Goal: Book appointment/travel/reservation

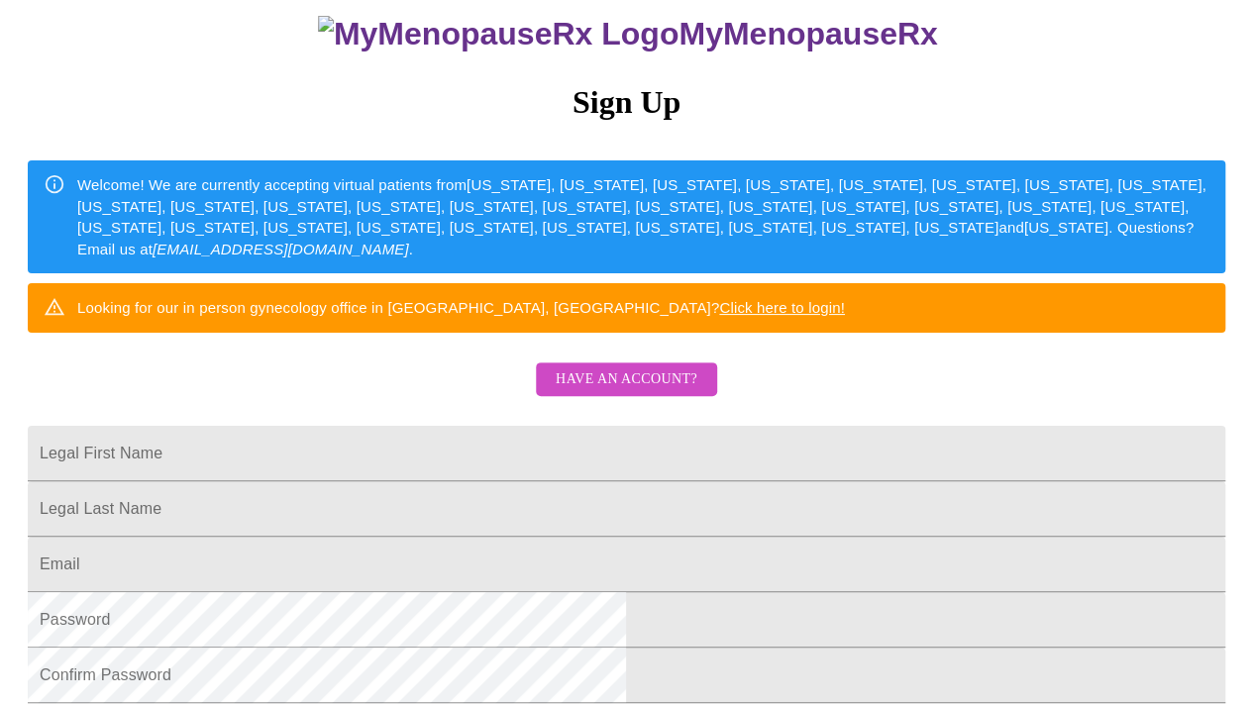
scroll to position [168, 0]
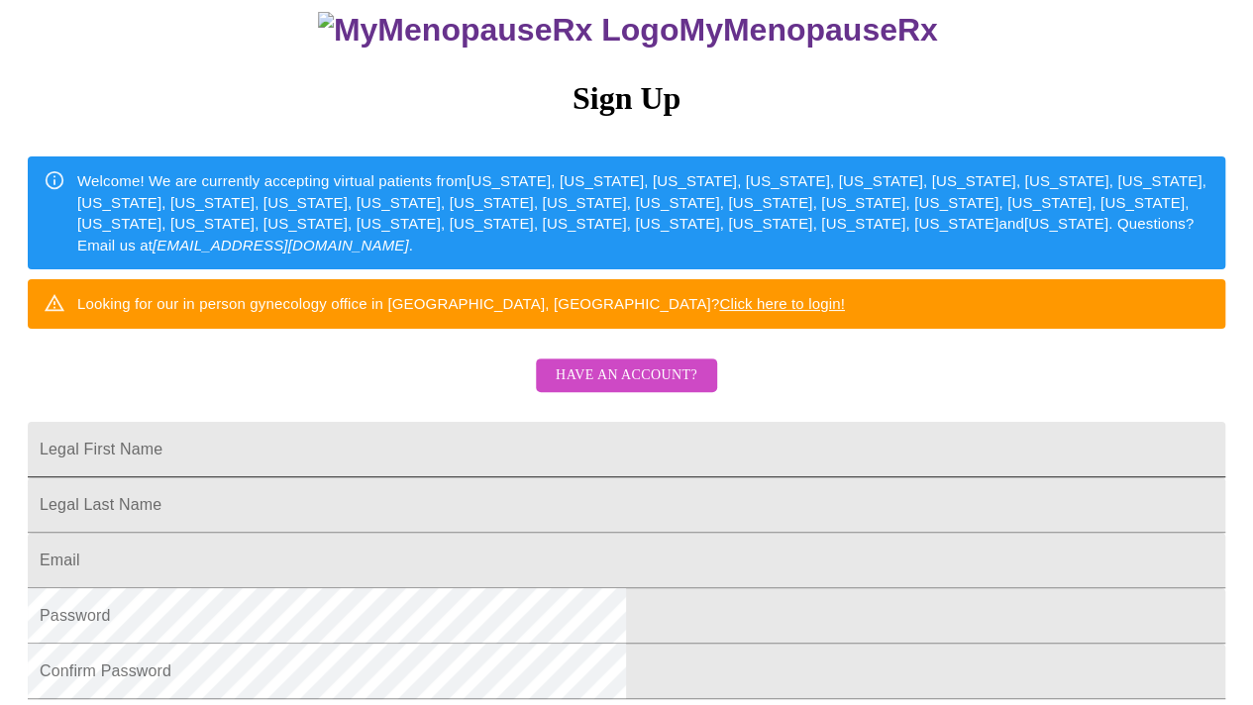
click at [834, 477] on input "Legal First Name" at bounding box center [626, 449] width 1197 height 55
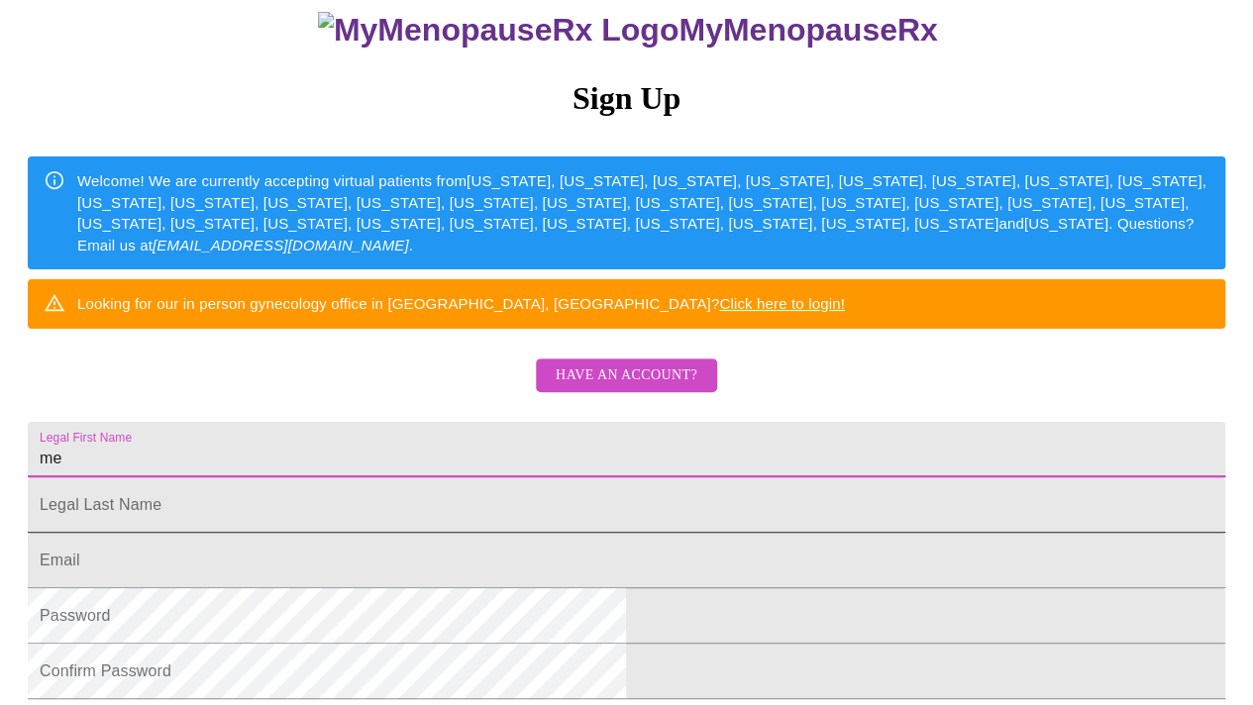
type input "m"
type input "[PERSON_NAME]"
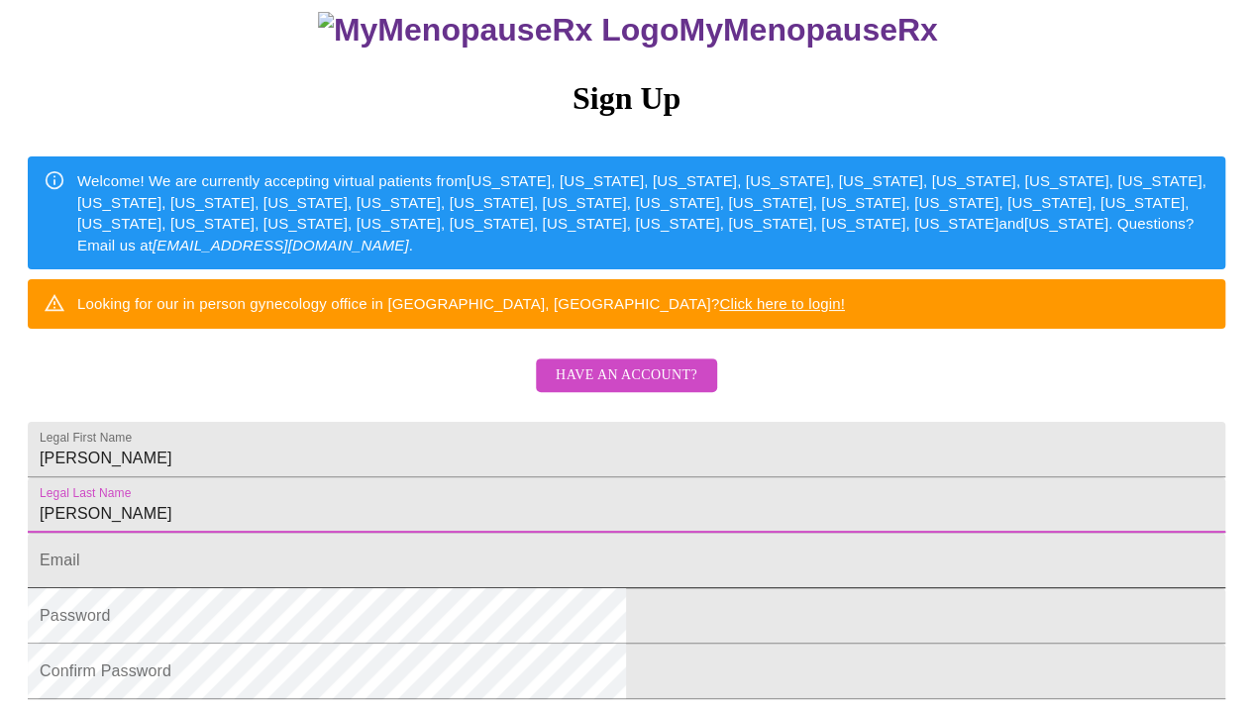
type input "[PERSON_NAME]"
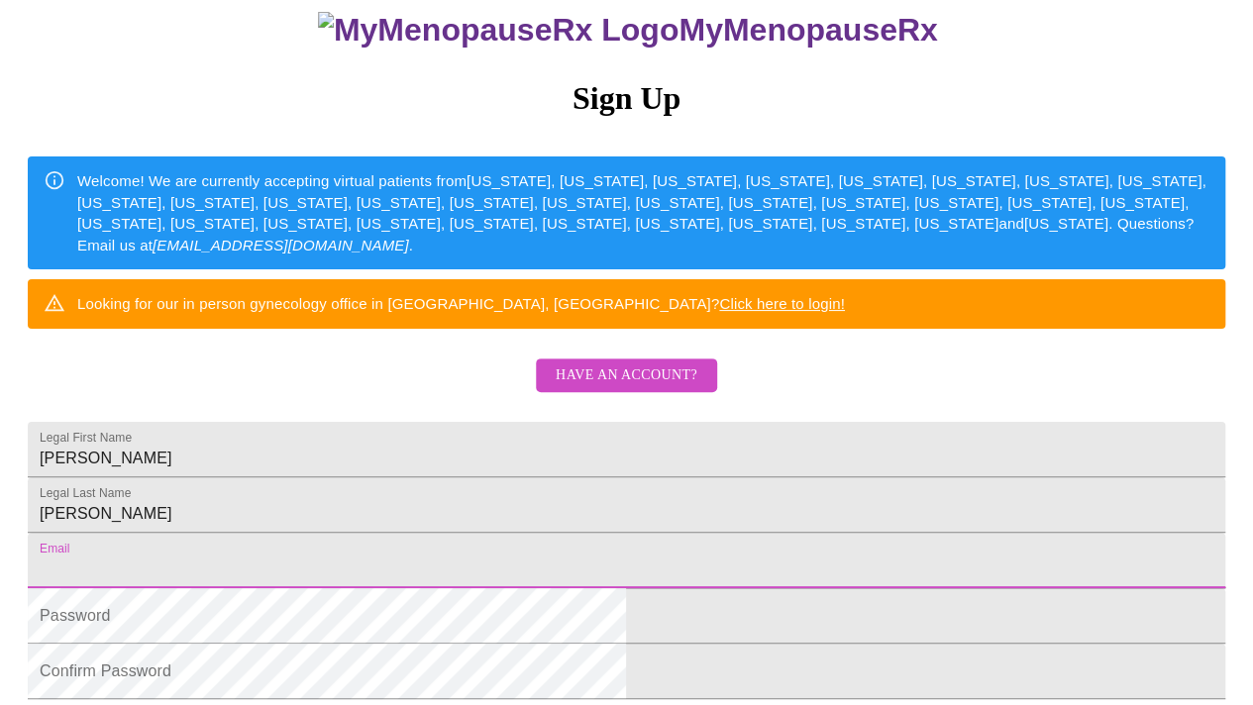
click at [468, 588] on input "Legal First Name" at bounding box center [626, 560] width 1197 height 55
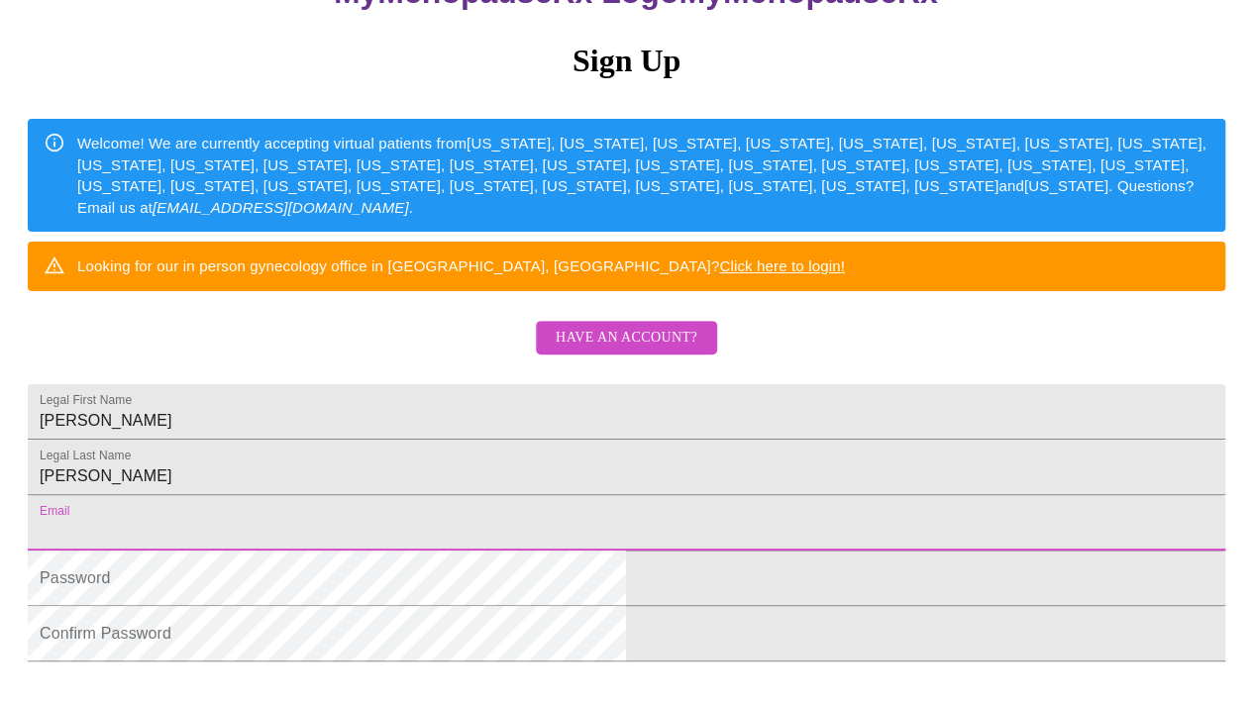
scroll to position [209, 0]
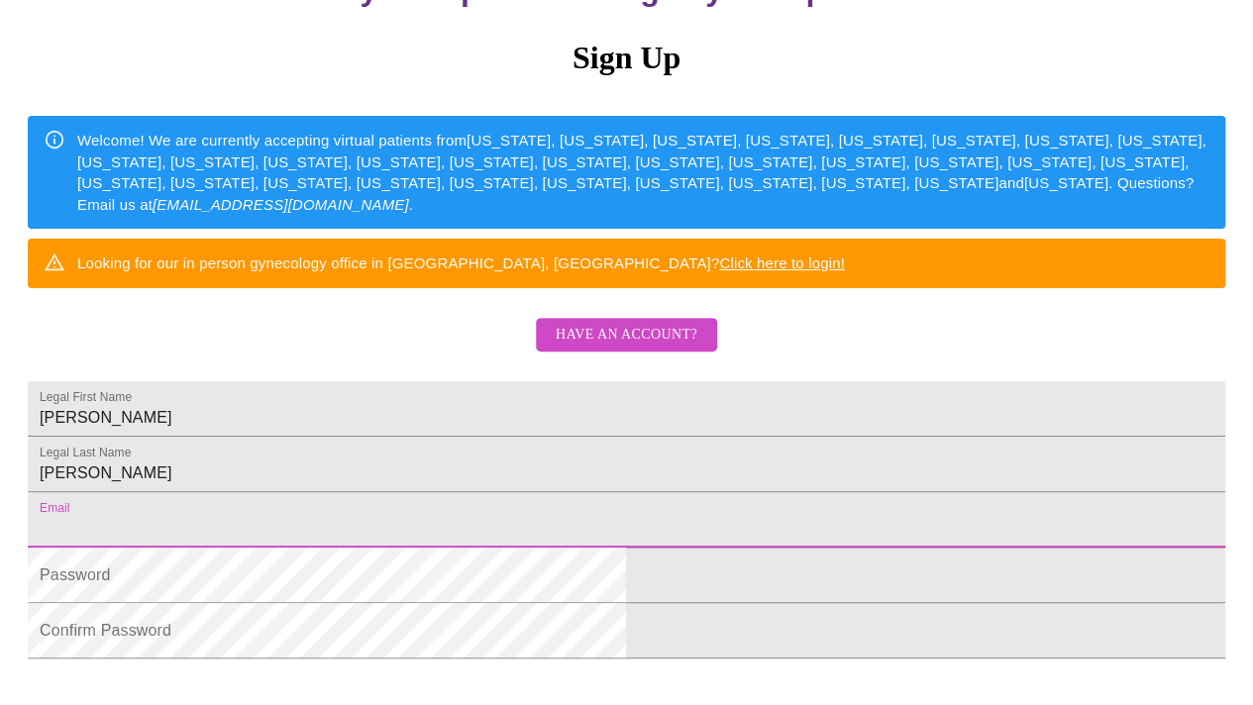
click at [434, 548] on input "Legal First Name" at bounding box center [626, 519] width 1197 height 55
type input "[EMAIL_ADDRESS][DOMAIN_NAME]"
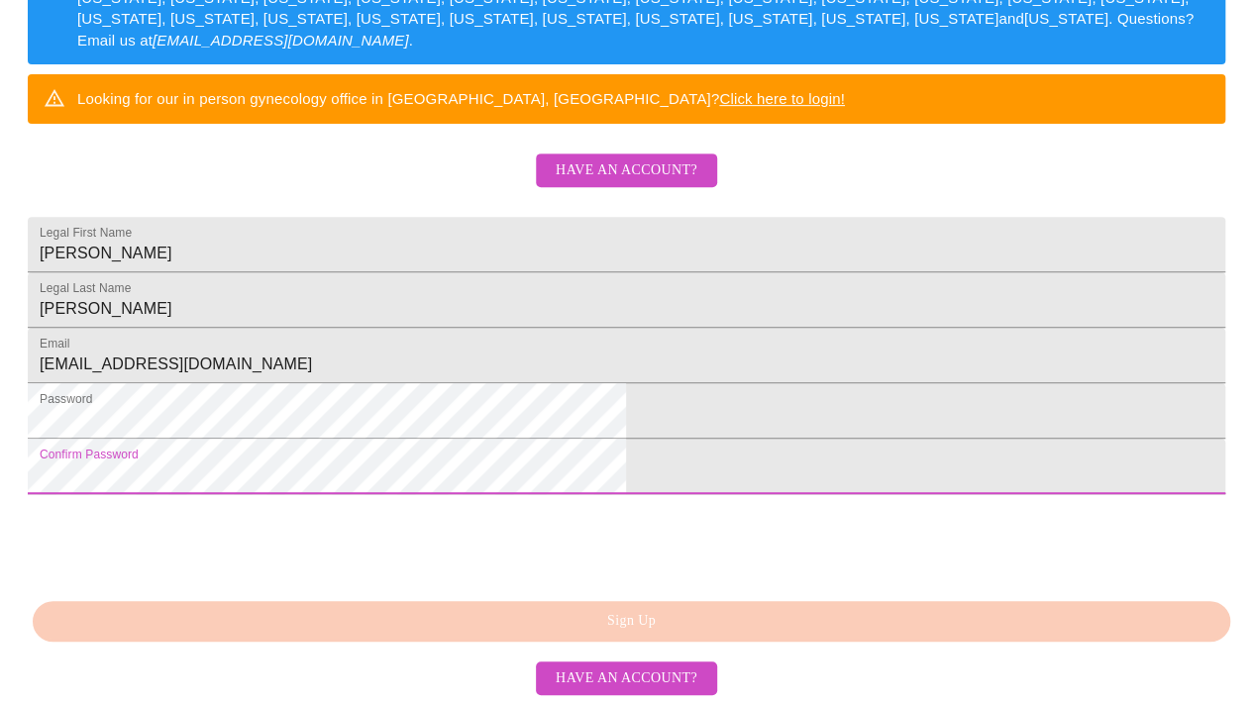
scroll to position [503, 0]
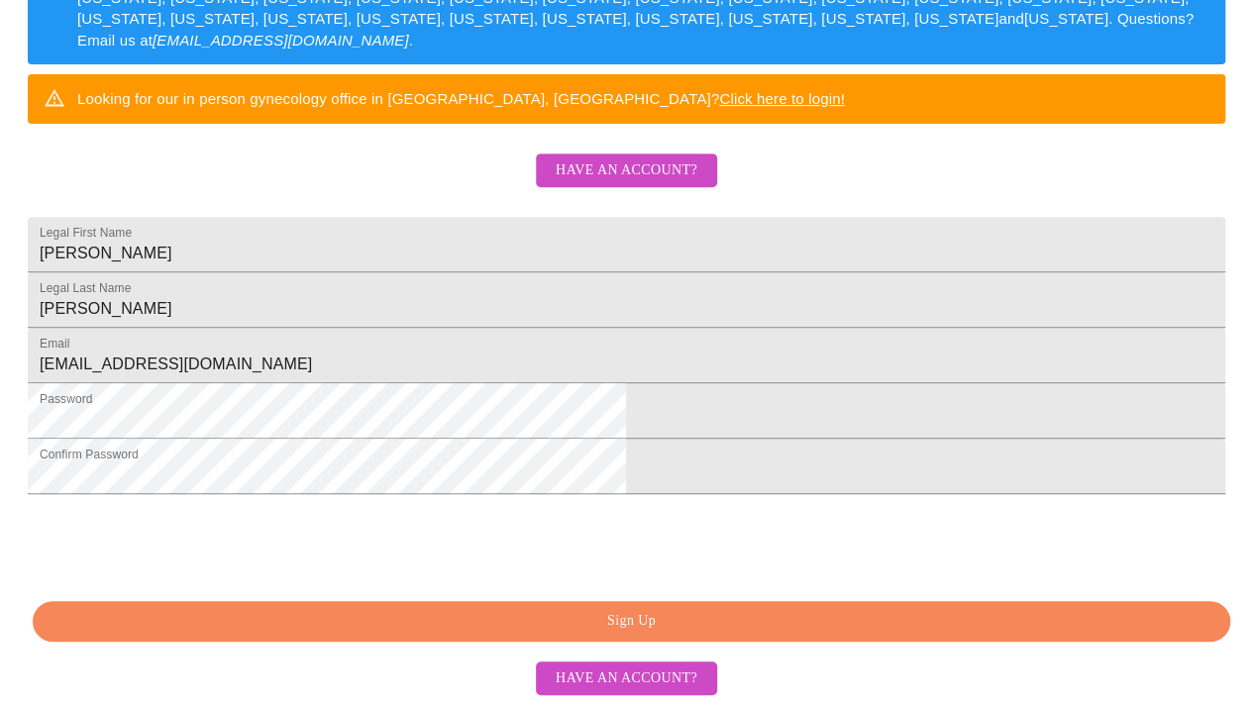
click at [850, 616] on span "Sign Up" at bounding box center [631, 621] width 1152 height 25
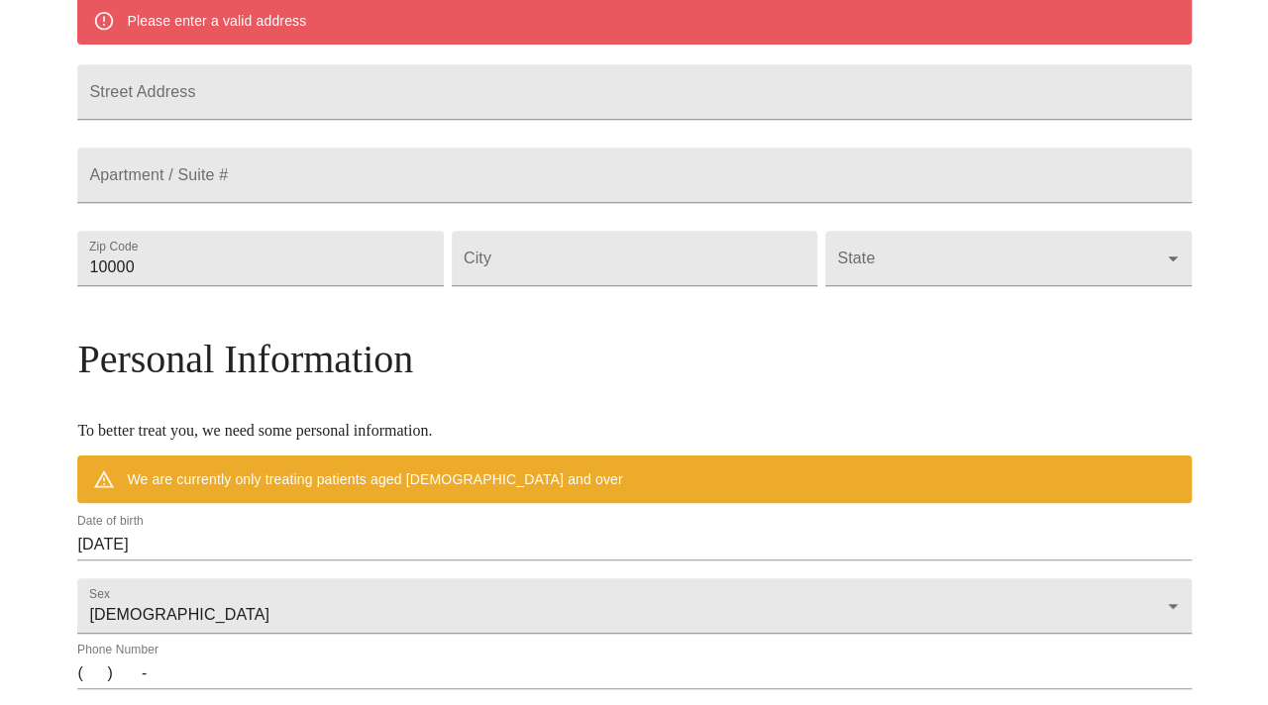
scroll to position [426, 0]
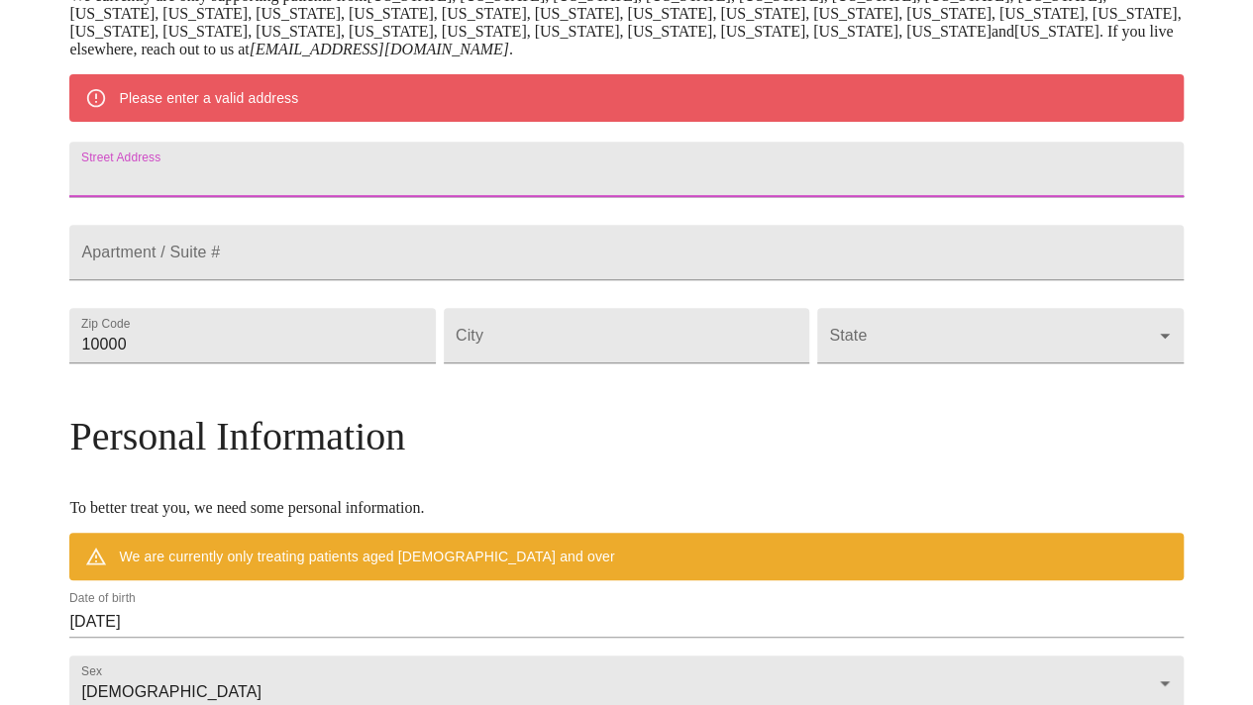
click at [392, 183] on input "Street Address" at bounding box center [625, 169] width 1113 height 55
type input "[STREET_ADDRESS]"
click at [333, 363] on input "10000" at bounding box center [251, 335] width 365 height 55
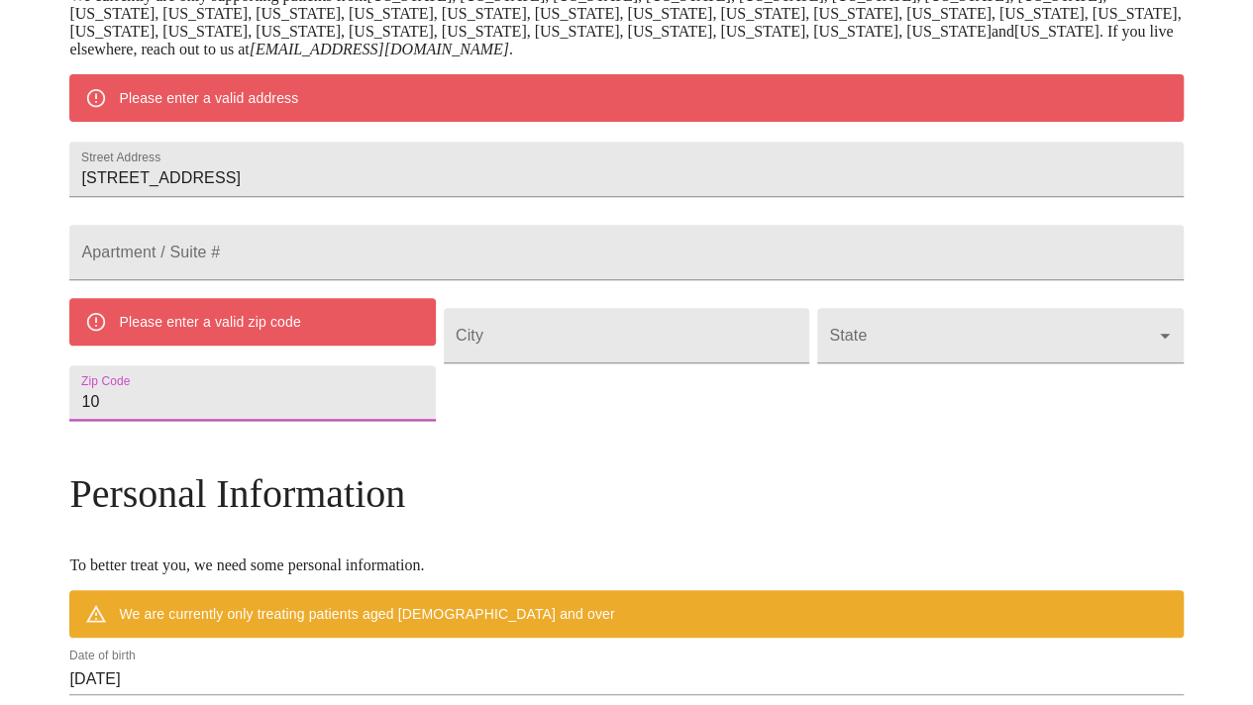
type input "1"
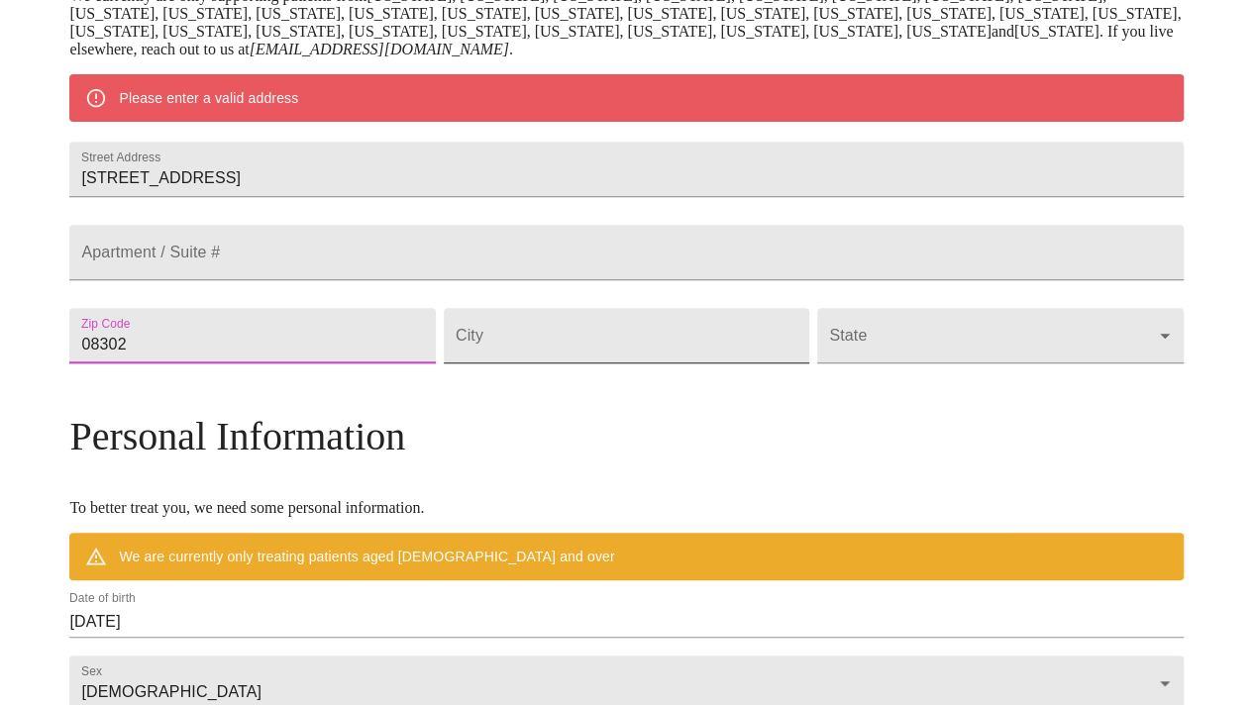
type input "08302"
click at [592, 363] on input "Street Address" at bounding box center [626, 335] width 365 height 55
type input "bridgeton"
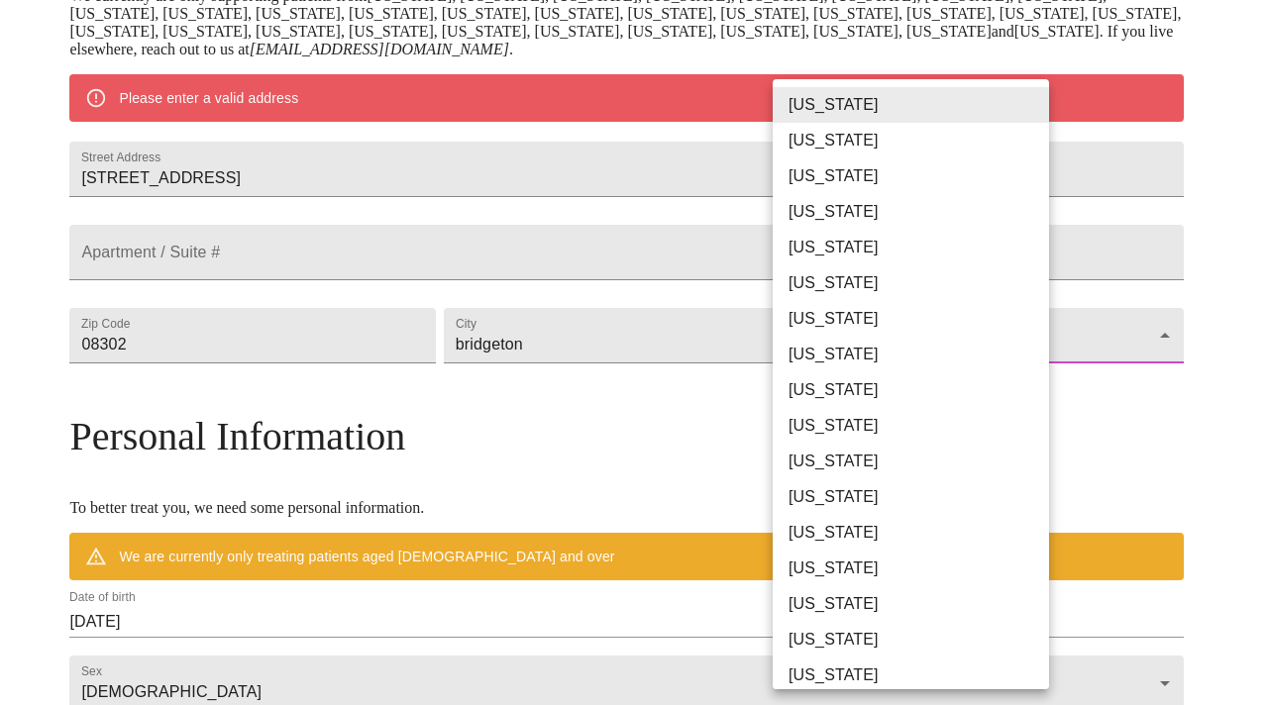
click at [851, 394] on body "MyMenopauseRx Welcome to MyMenopauseRx Since it's your first time here, you'll …" at bounding box center [634, 363] width 1252 height 1562
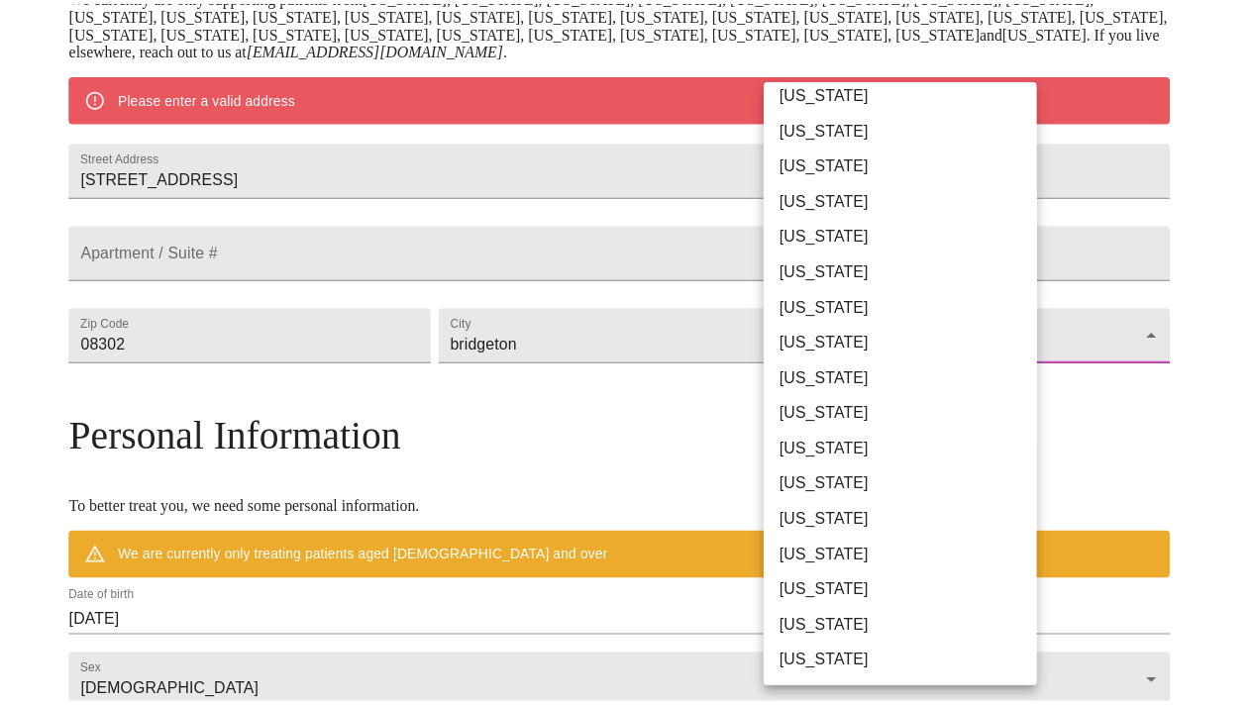
scroll to position [657, 0]
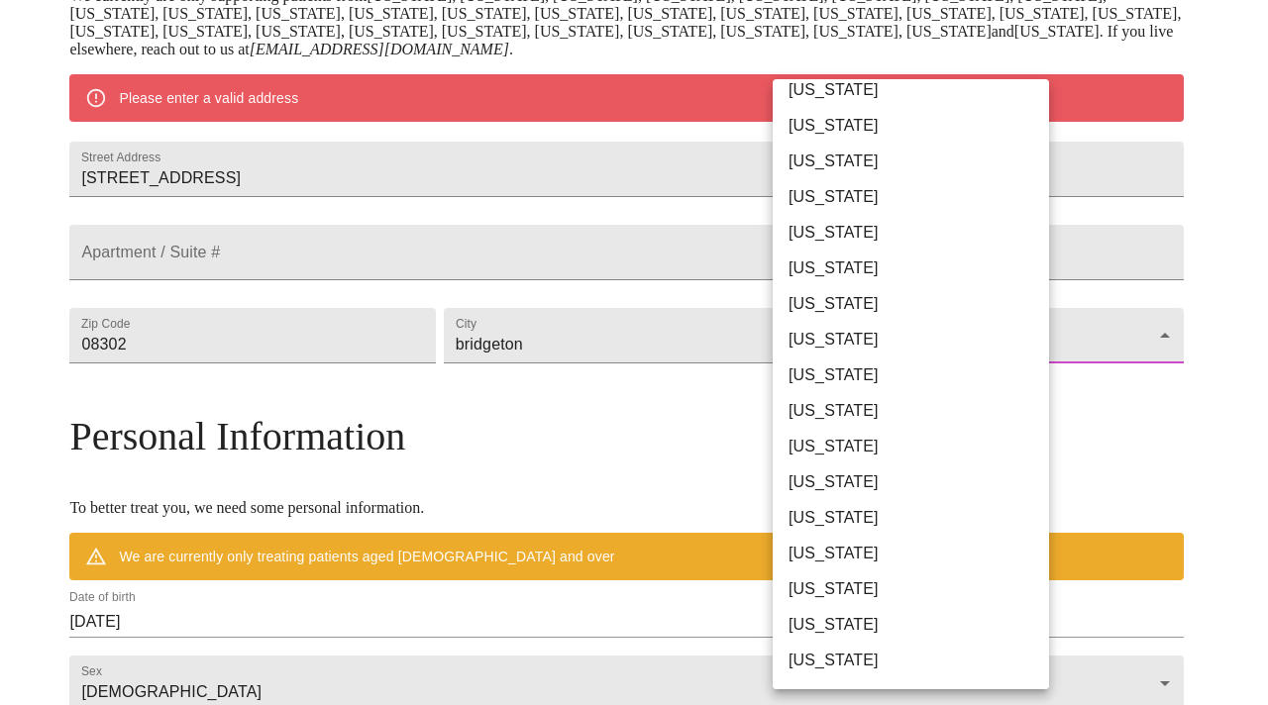
click at [864, 483] on li "[US_STATE]" at bounding box center [918, 483] width 291 height 36
type input "[US_STATE]"
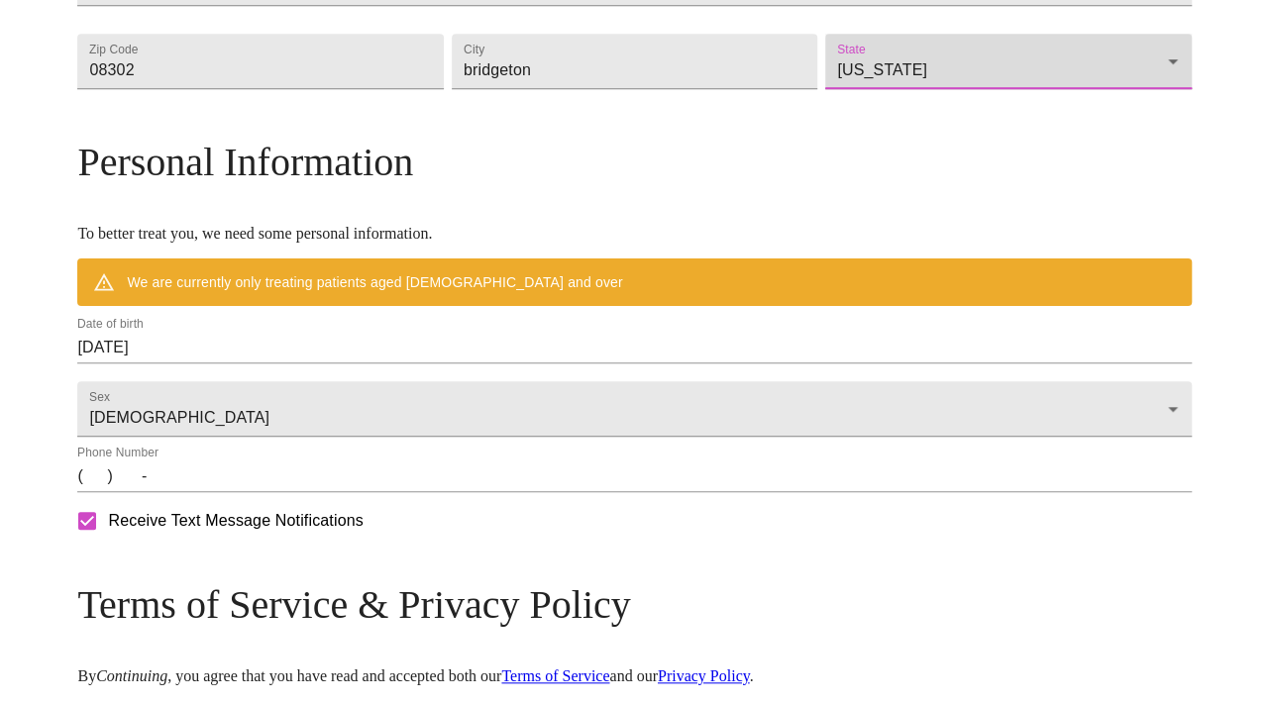
scroll to position [650, 0]
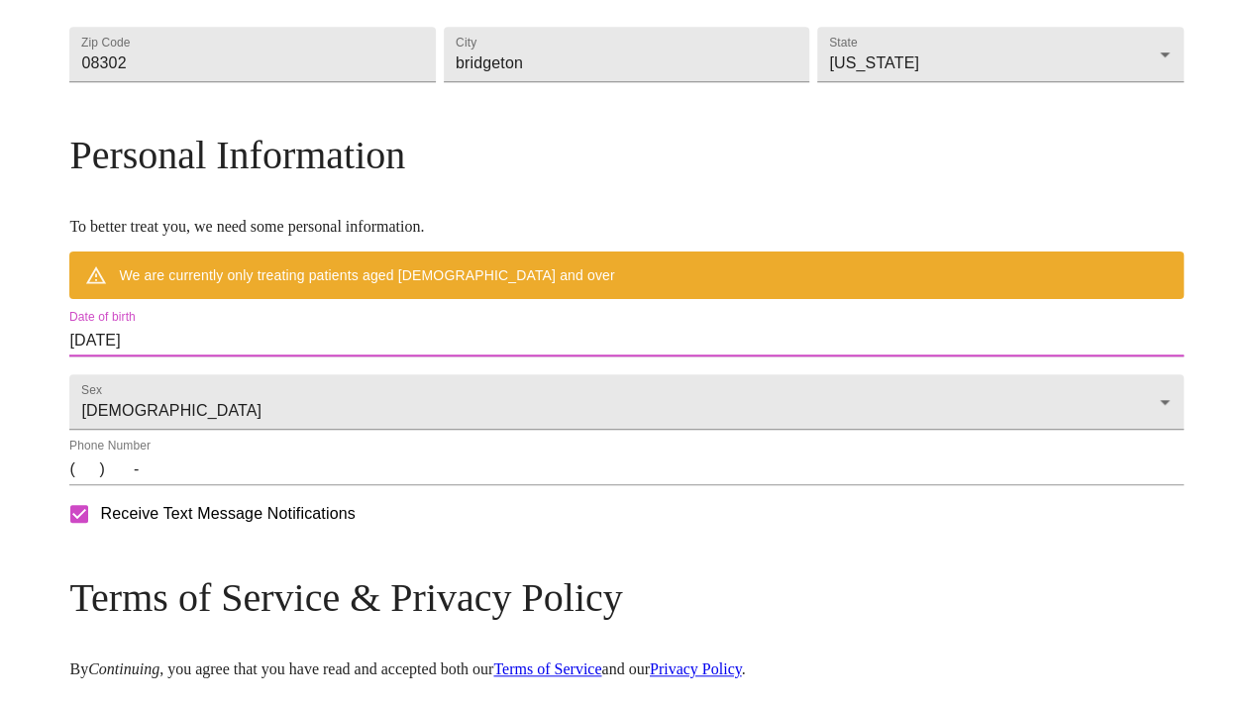
click at [319, 357] on input "[DATE]" at bounding box center [625, 341] width 1113 height 32
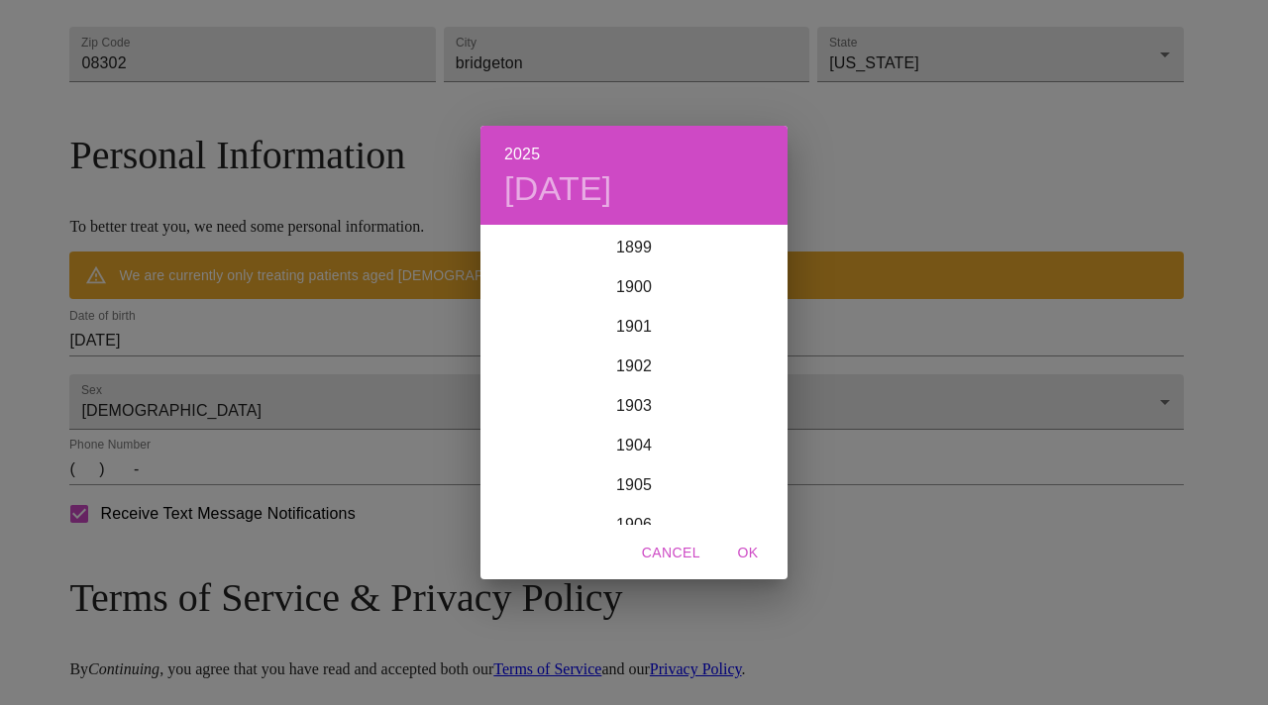
scroll to position [4873, 0]
click at [312, 386] on div "2025 [DATE] 1900 1901 1902 1903 1904 1905 1906 1907 1908 1909 1910 1911 1912 19…" at bounding box center [634, 352] width 1268 height 705
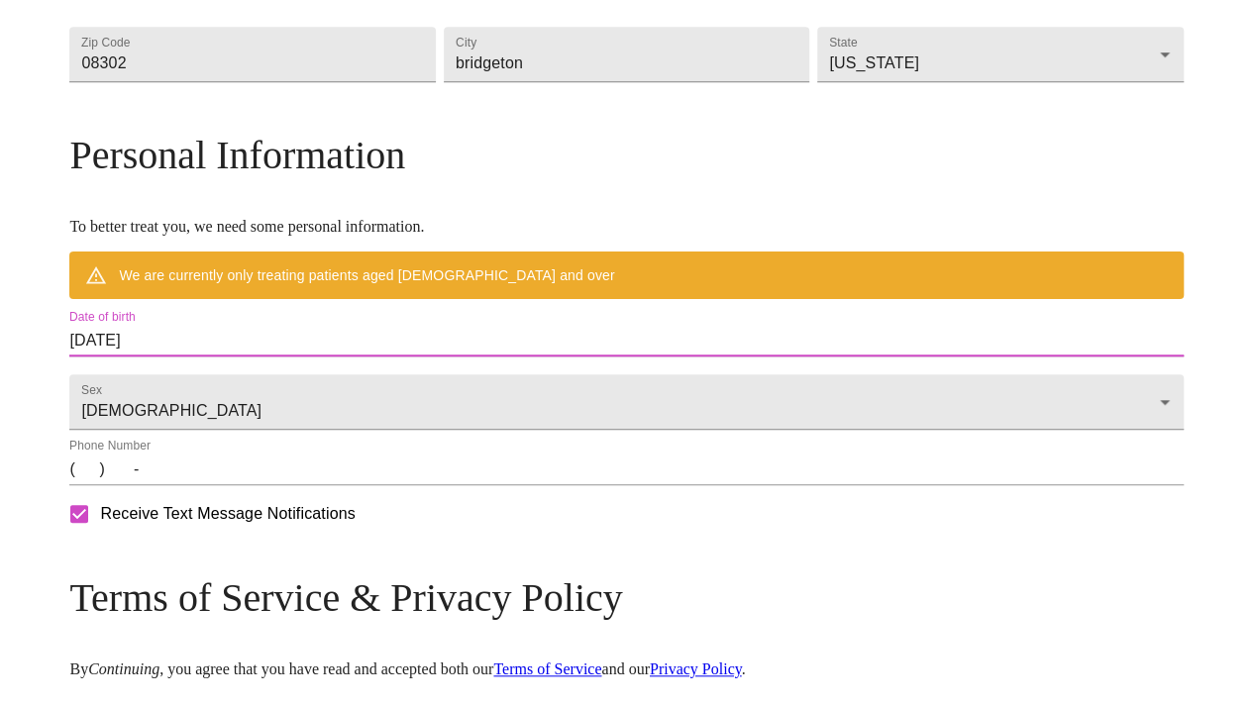
click at [312, 357] on input "[DATE]" at bounding box center [625, 341] width 1113 height 32
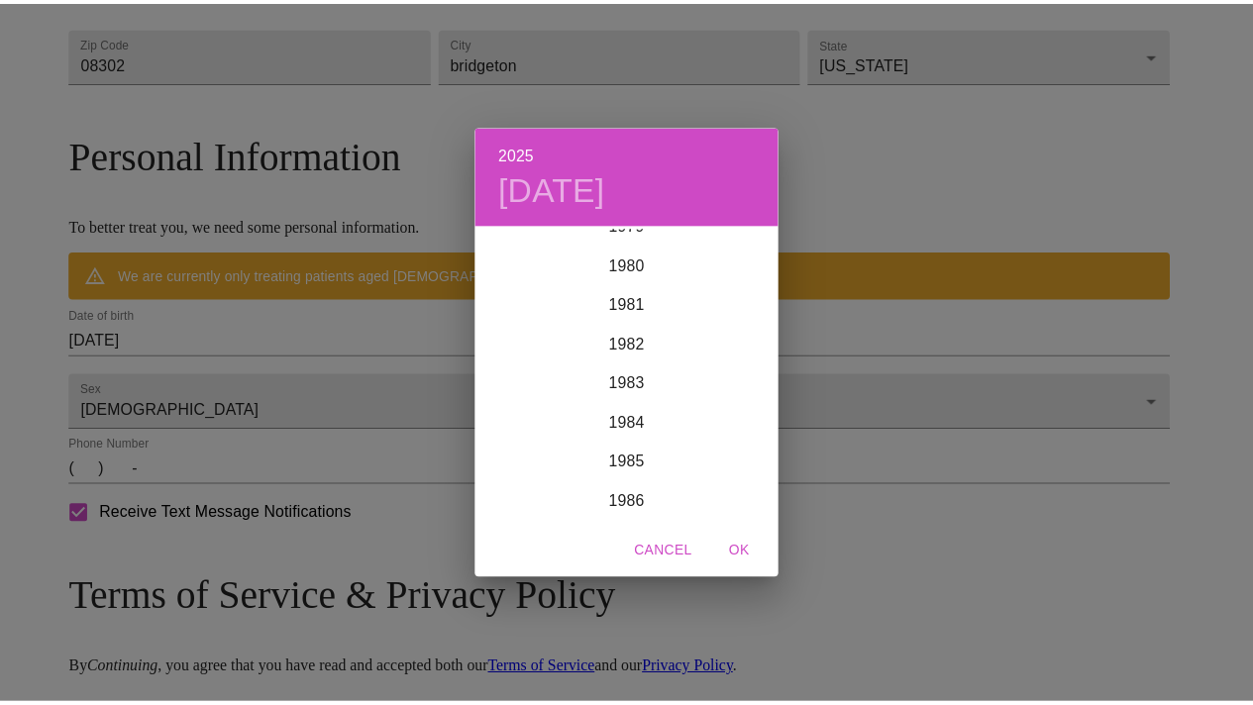
scroll to position [3188, 0]
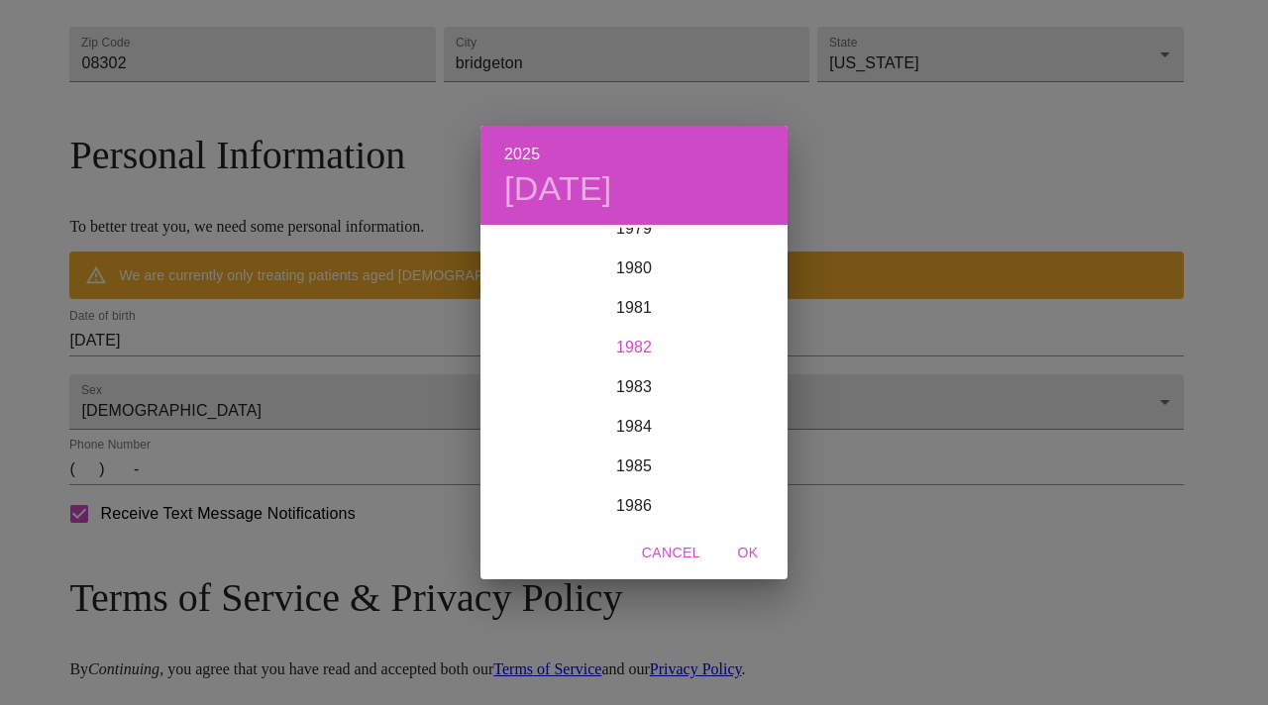
click at [638, 353] on div "1982" at bounding box center [633, 348] width 307 height 40
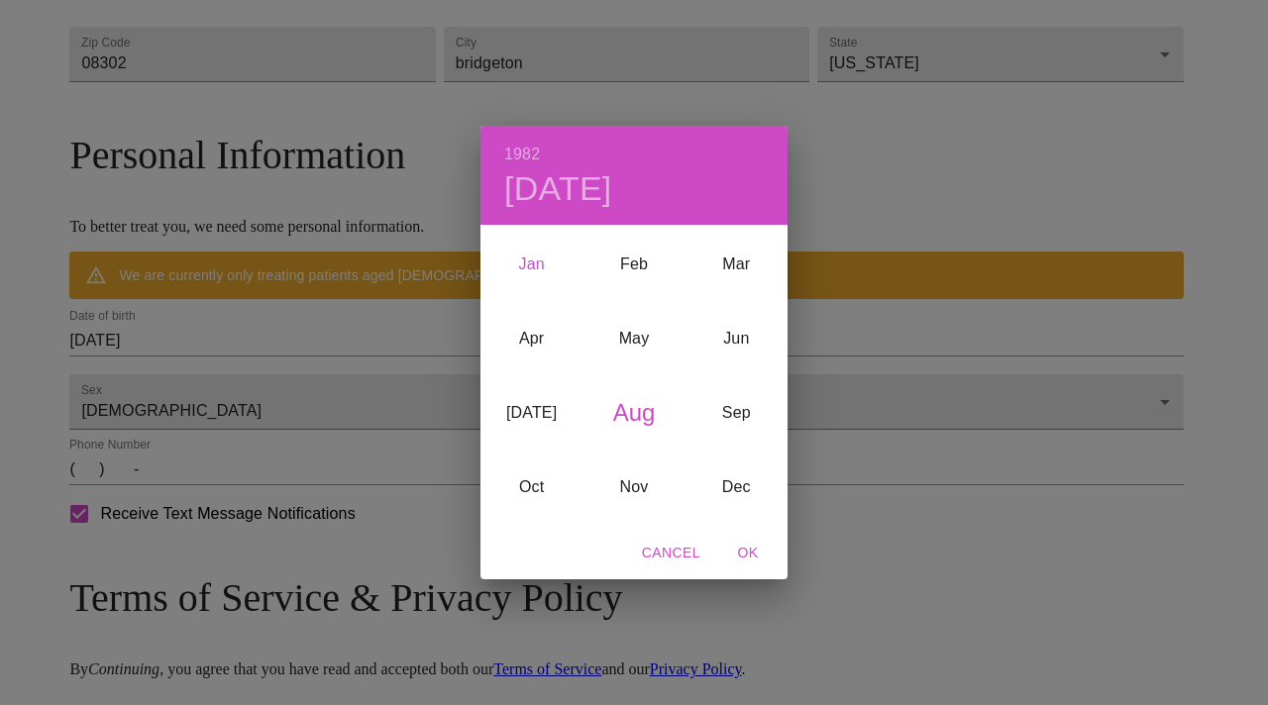
click at [533, 261] on div "Jan" at bounding box center [531, 265] width 102 height 74
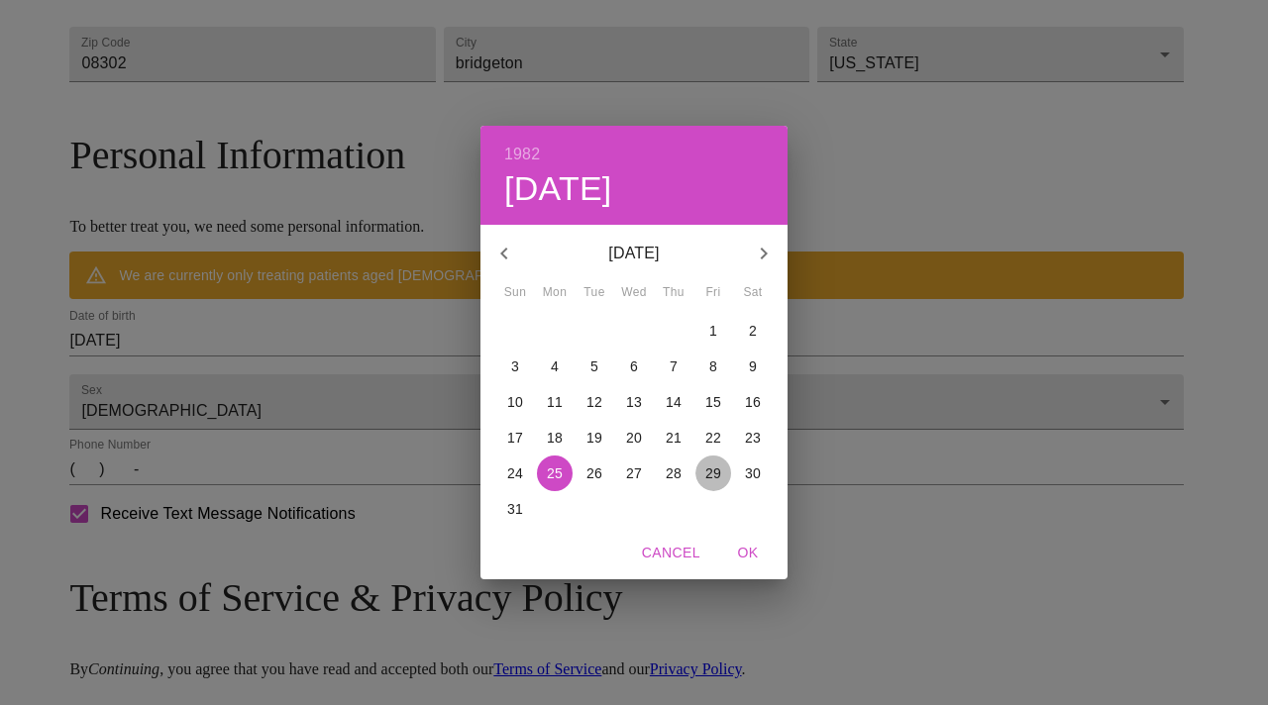
click at [719, 469] on p "29" at bounding box center [713, 474] width 16 height 20
click at [758, 546] on span "OK" at bounding box center [748, 553] width 48 height 25
type input "[DATE]"
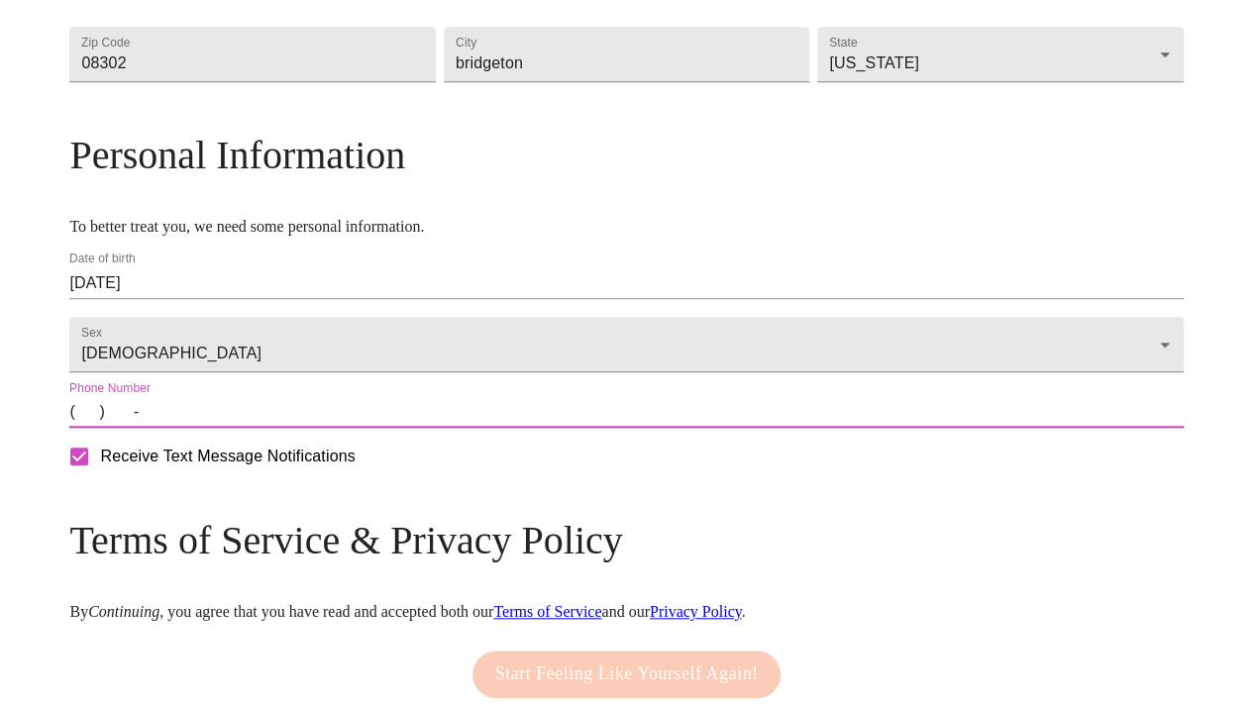
click at [244, 428] on input "(   )    -" at bounding box center [625, 412] width 1113 height 32
type input "[PHONE_NUMBER]"
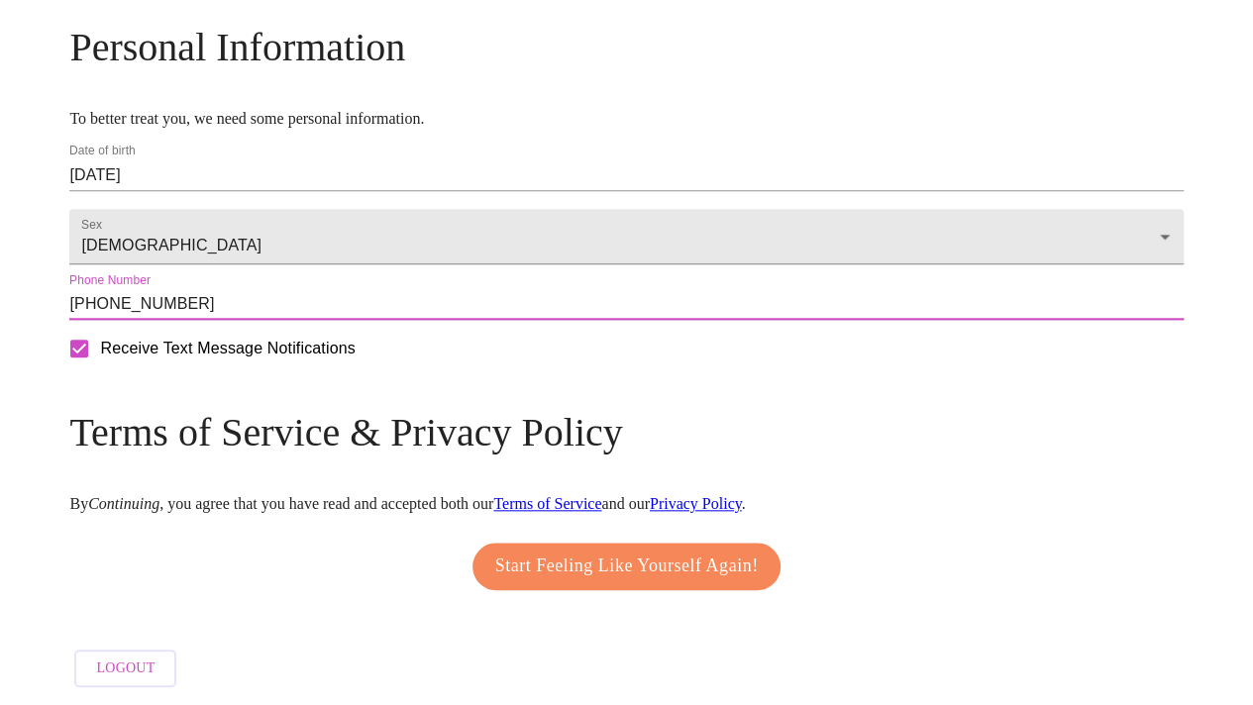
click at [729, 568] on span "Start Feeling Like Yourself Again!" at bounding box center [626, 567] width 263 height 32
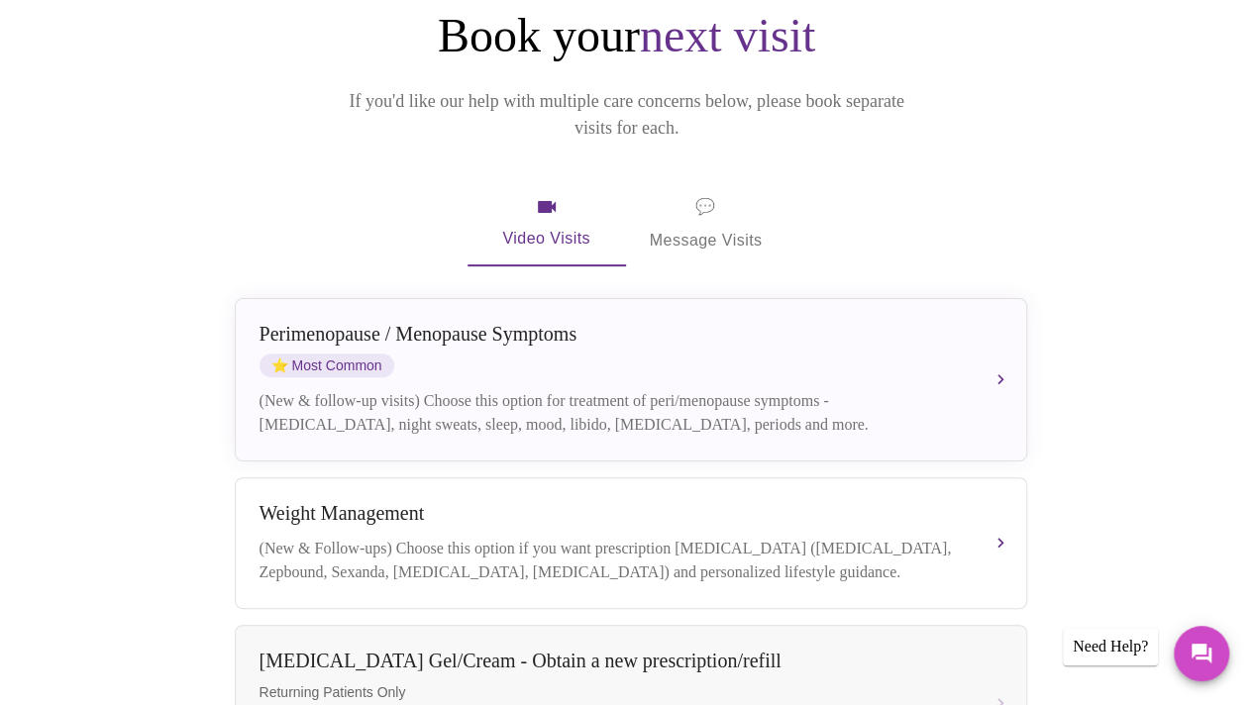
scroll to position [256, 0]
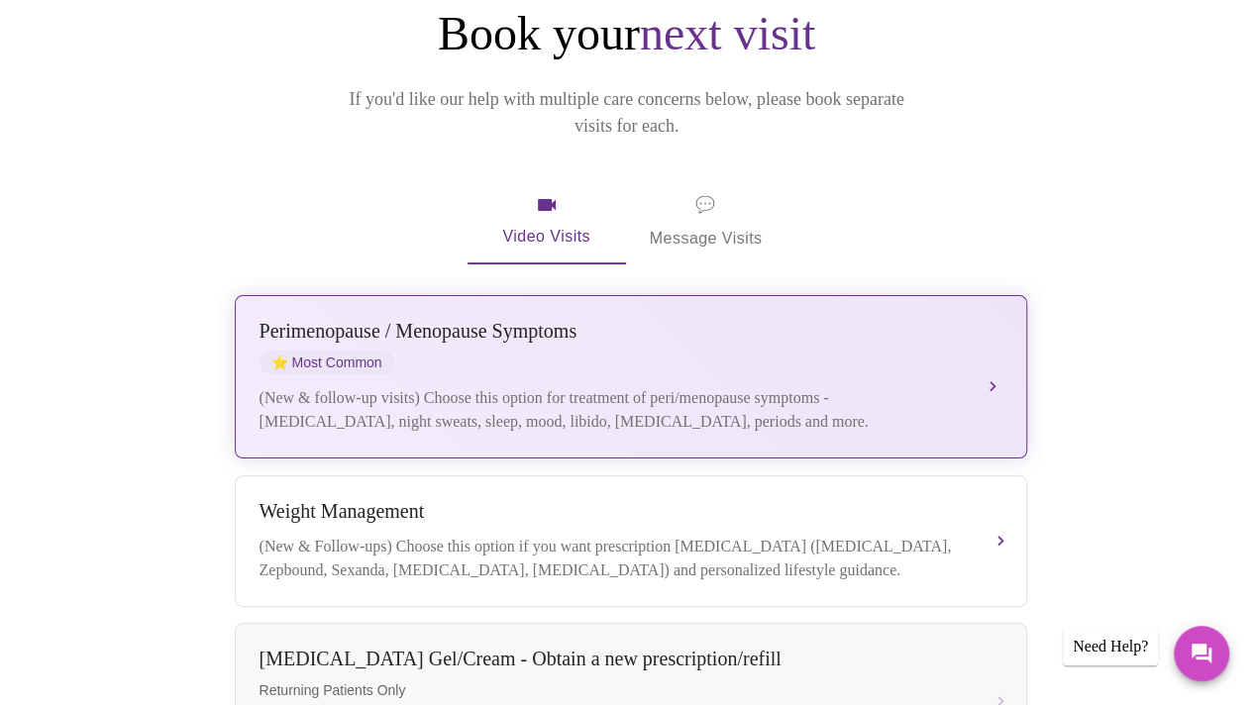
click at [514, 386] on div "(New & follow-up visits) Choose this option for treatment of peri/menopause sym…" at bounding box center [610, 410] width 703 height 48
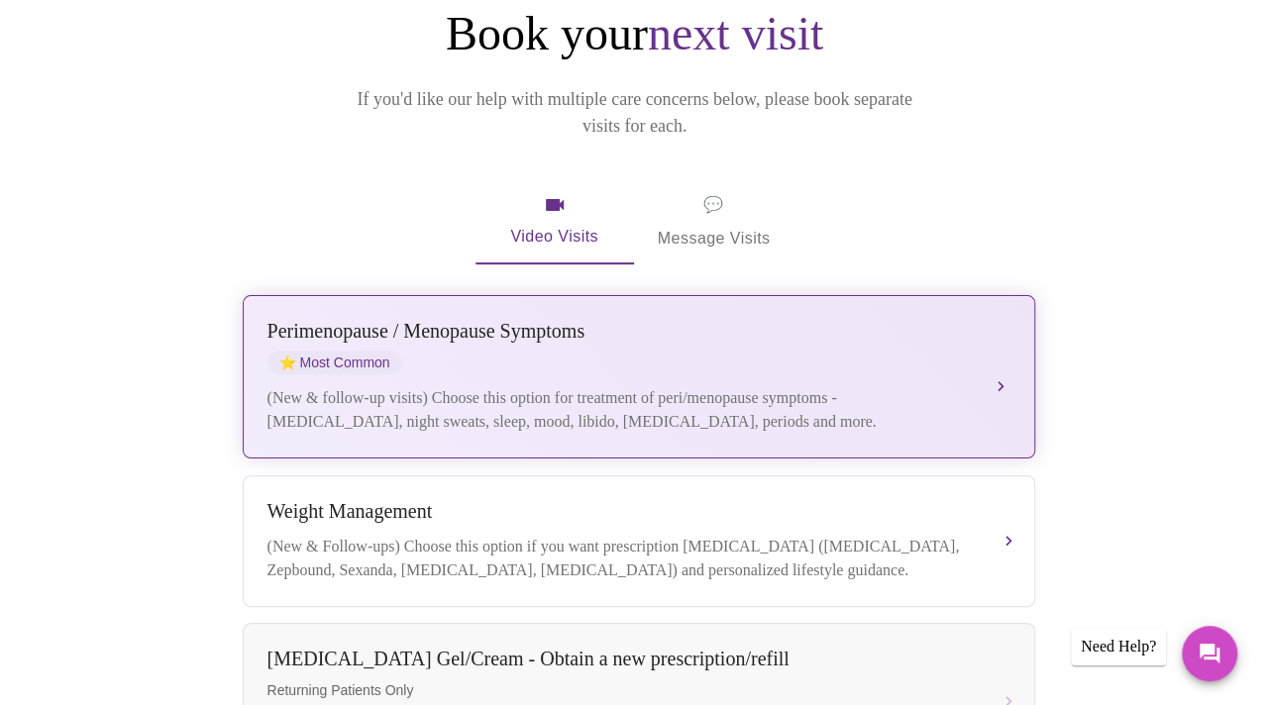
scroll to position [101, 0]
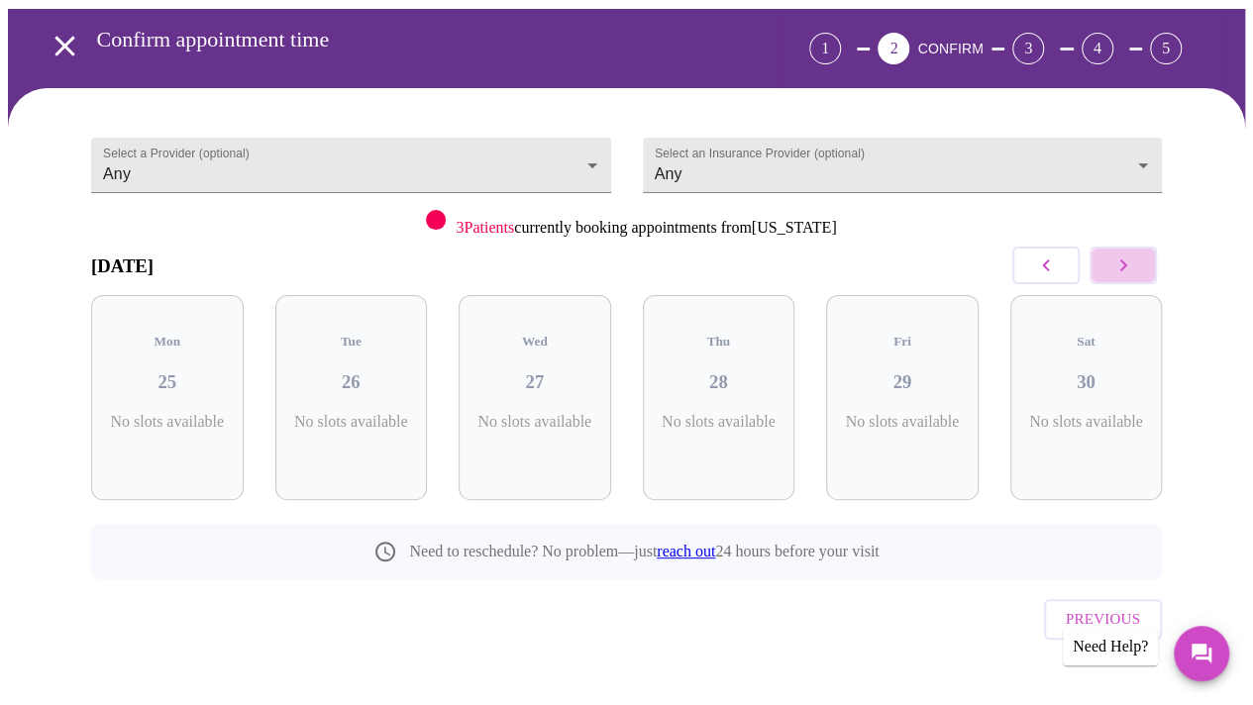
click at [1135, 270] on icon "button" at bounding box center [1123, 266] width 24 height 24
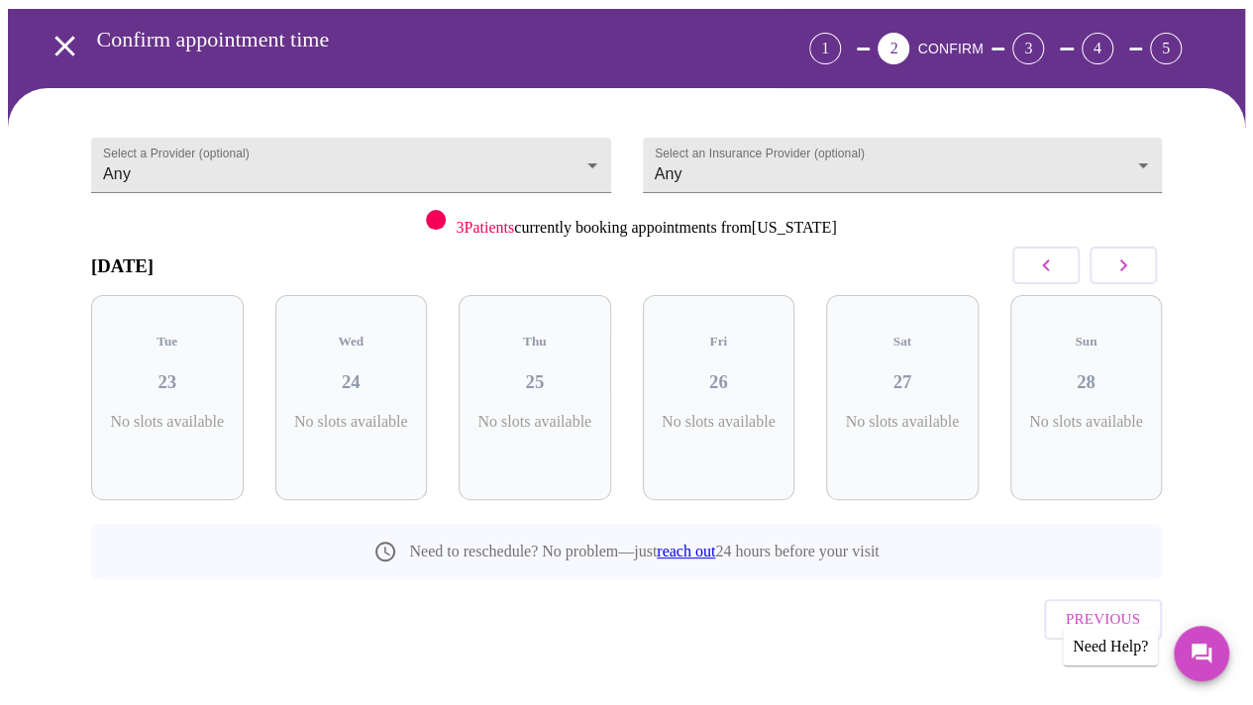
click at [1135, 270] on icon "button" at bounding box center [1123, 266] width 24 height 24
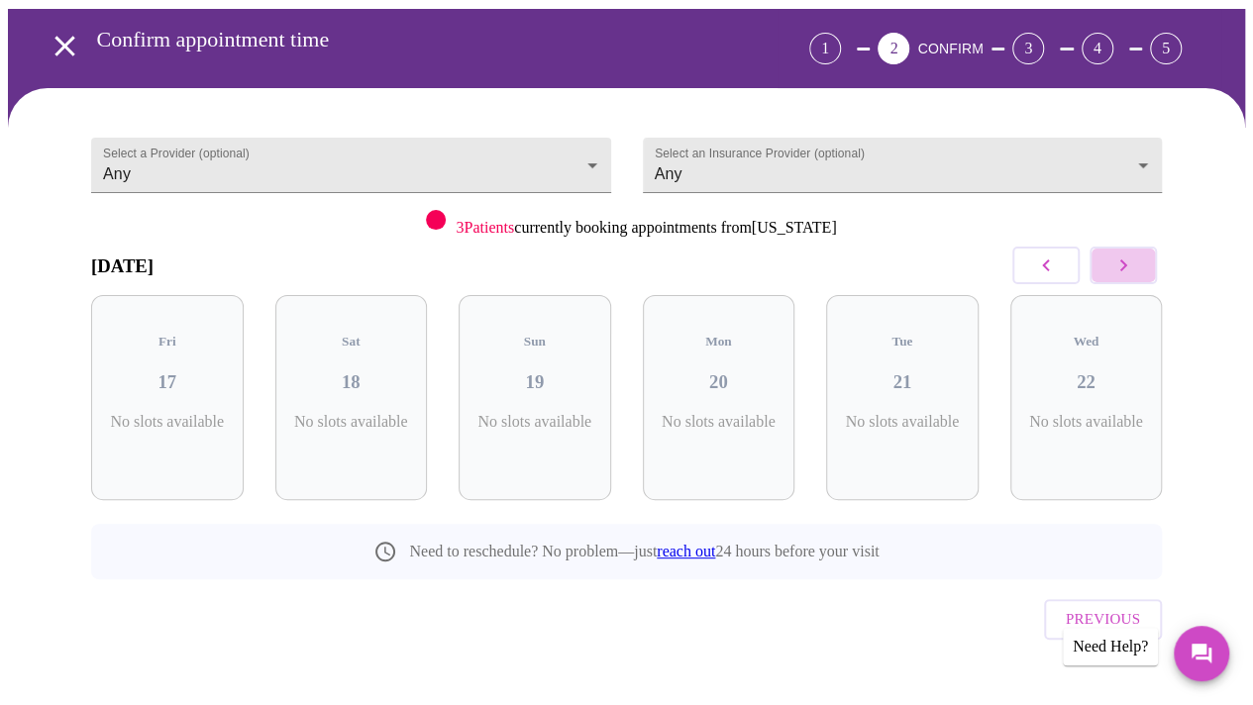
click at [1135, 270] on icon "button" at bounding box center [1123, 266] width 24 height 24
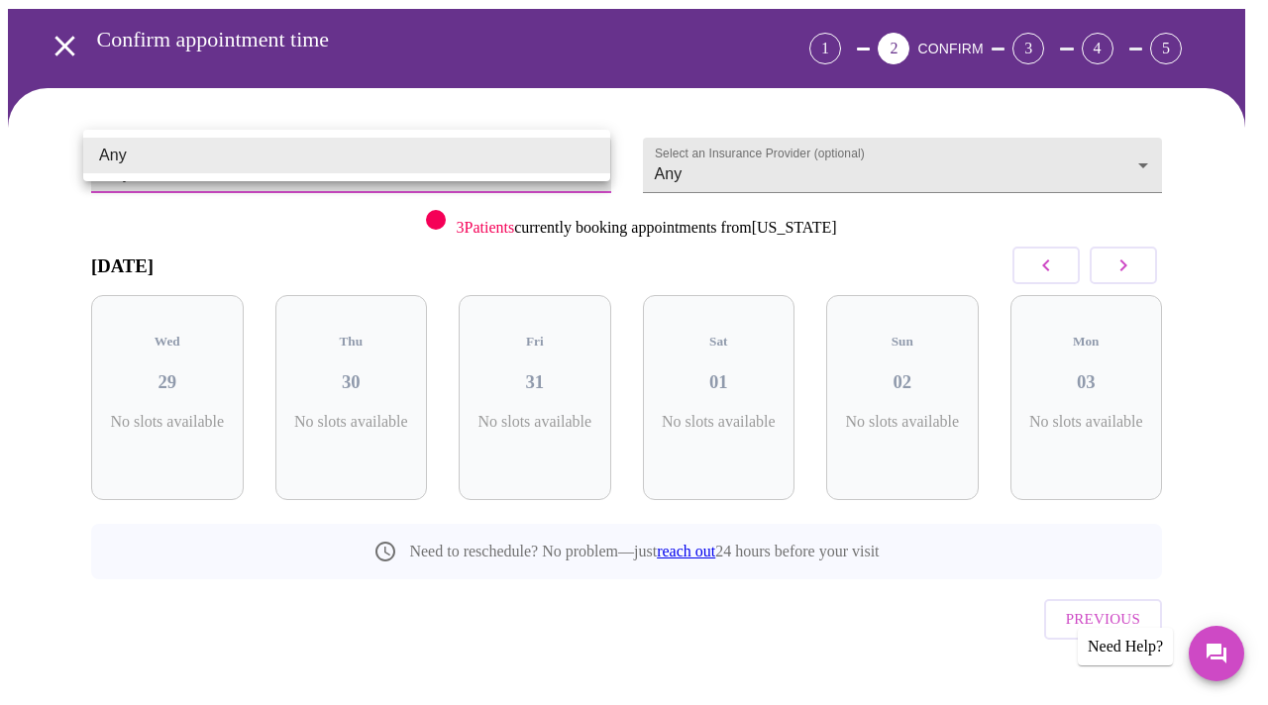
click at [605, 164] on body "MyMenopauseRx Appointments Messaging Labs Uploads Medications Community Refer a…" at bounding box center [634, 323] width 1252 height 832
click at [802, 175] on div at bounding box center [634, 352] width 1268 height 705
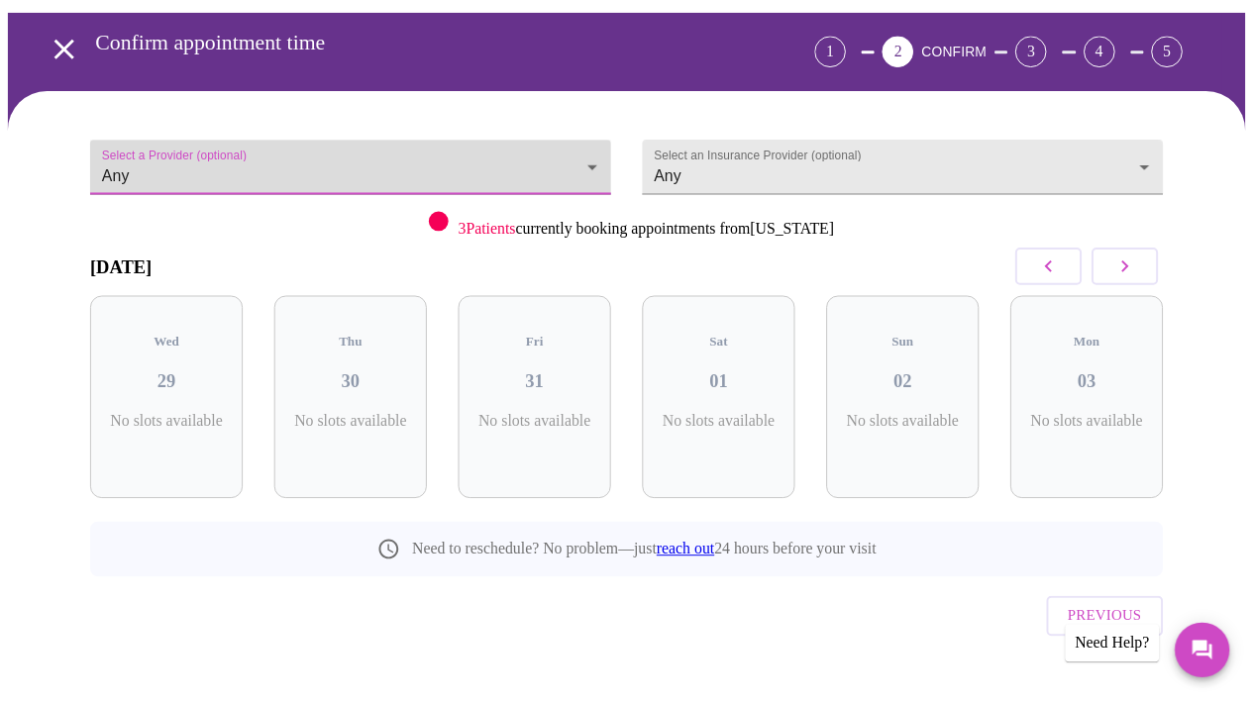
scroll to position [73, 0]
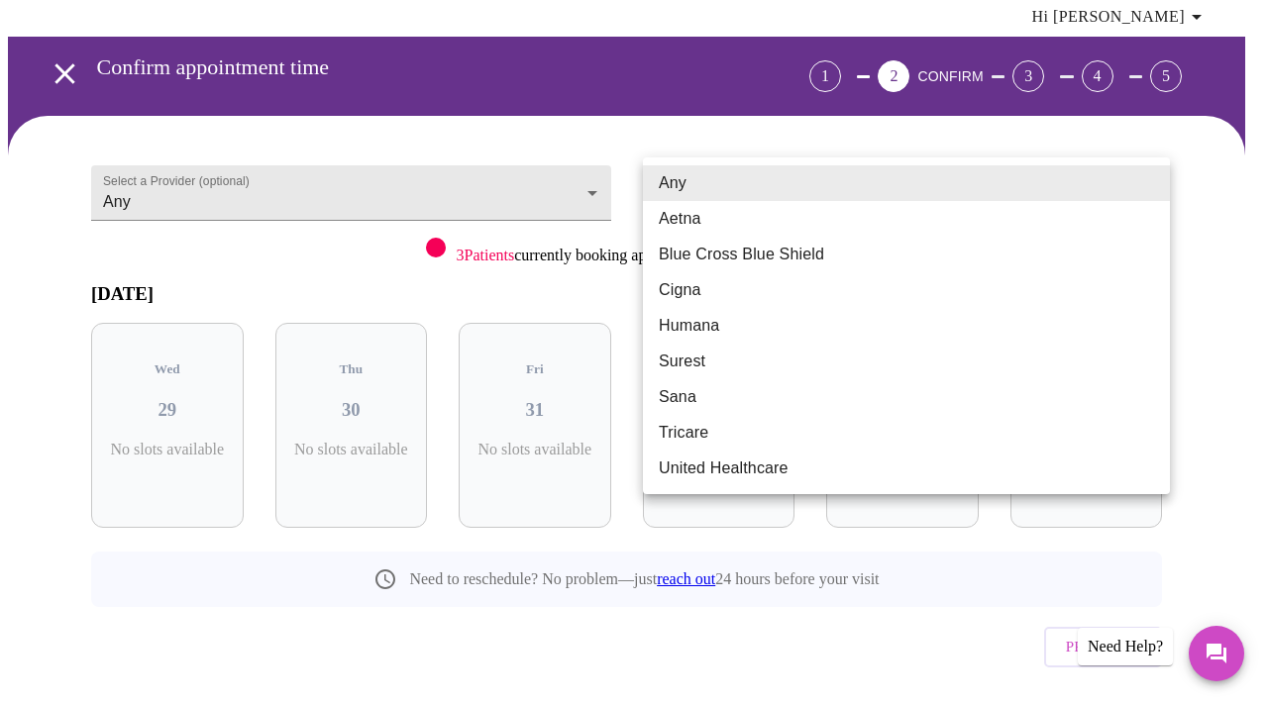
click at [1157, 175] on body "MyMenopauseRx Appointments Messaging Labs Uploads Medications Community Refer a…" at bounding box center [634, 351] width 1252 height 832
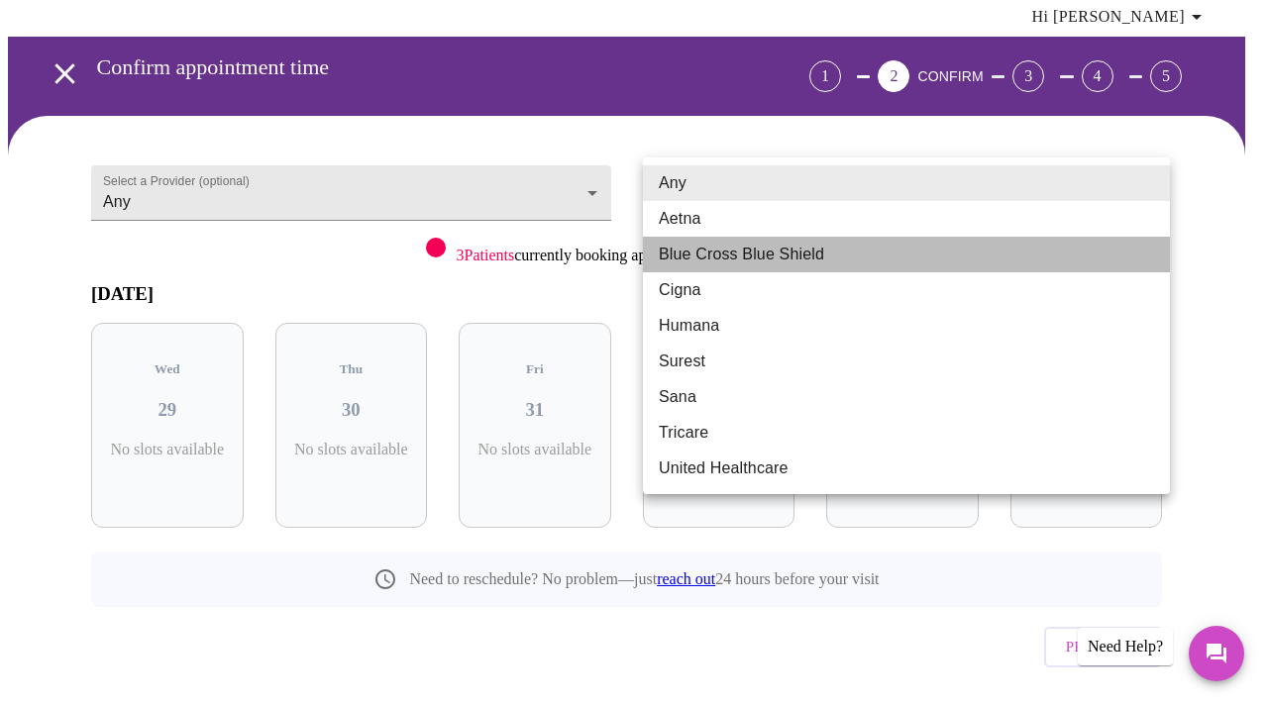
click at [915, 259] on li "Blue Cross Blue Shield" at bounding box center [906, 255] width 527 height 36
type input "Blue Cross Blue Shield"
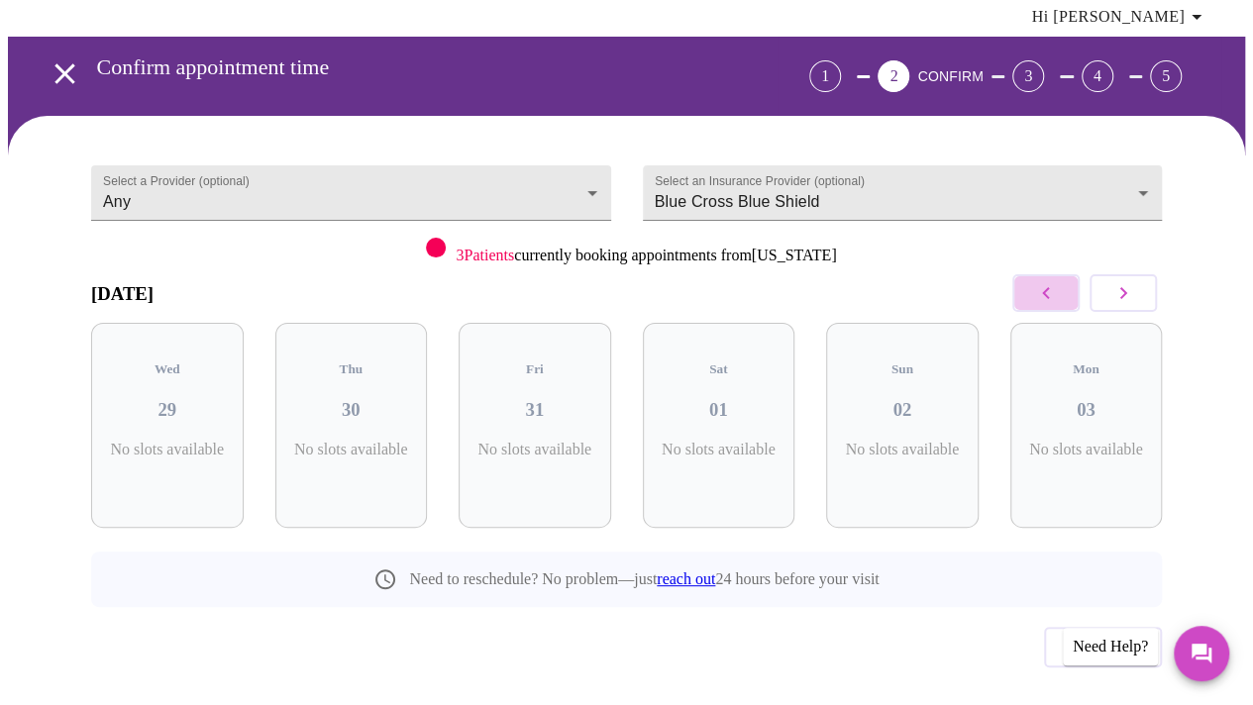
click at [1040, 298] on button "button" at bounding box center [1045, 293] width 67 height 38
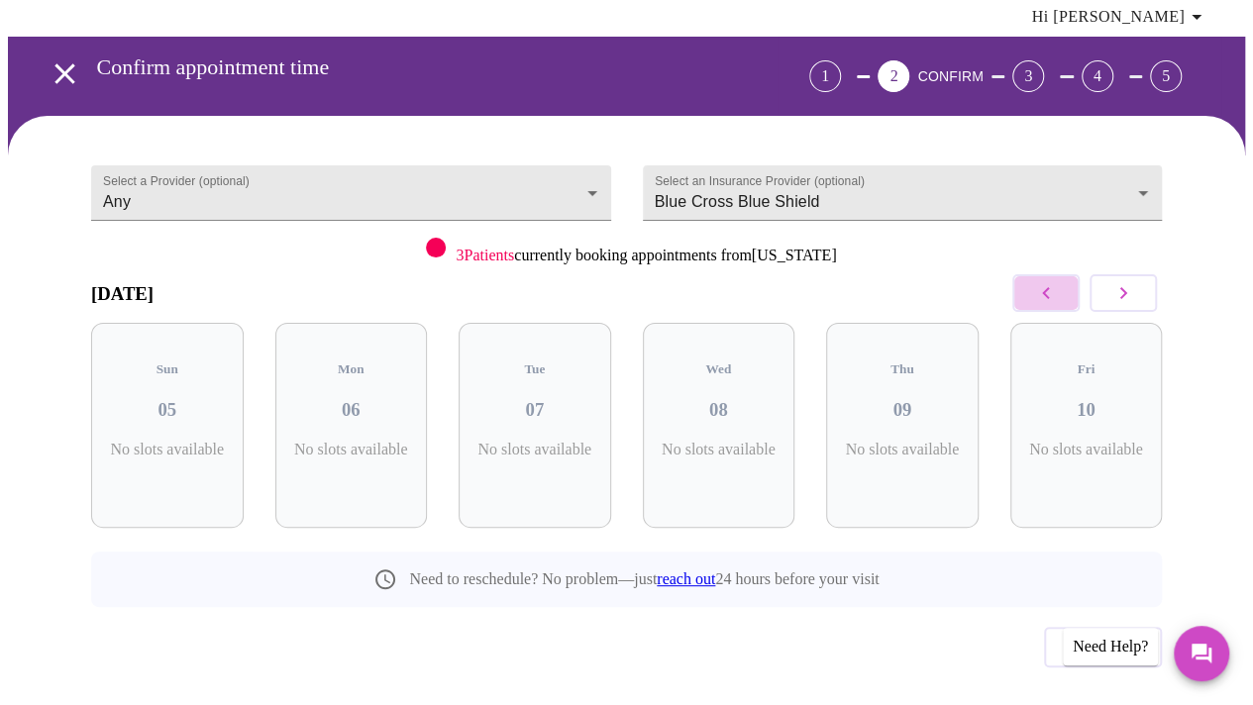
click at [1040, 298] on button "button" at bounding box center [1045, 293] width 67 height 38
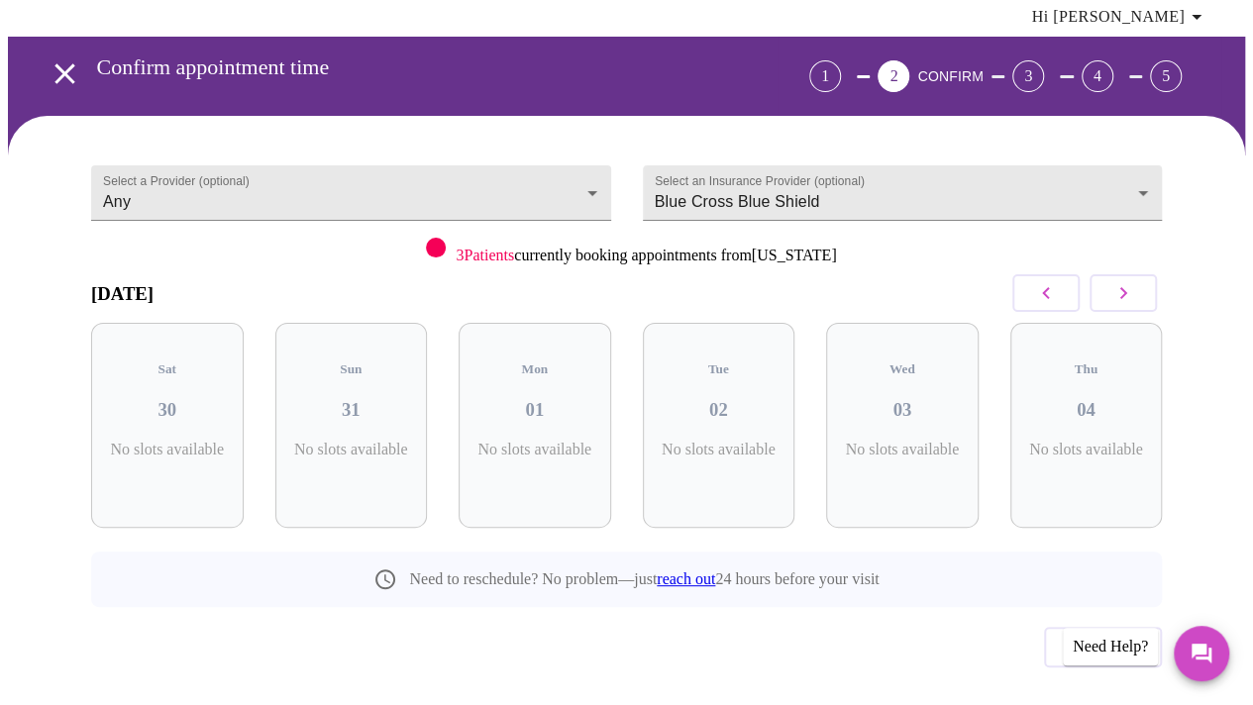
click at [1040, 298] on button "button" at bounding box center [1045, 293] width 67 height 38
click at [1132, 287] on icon "button" at bounding box center [1123, 293] width 24 height 24
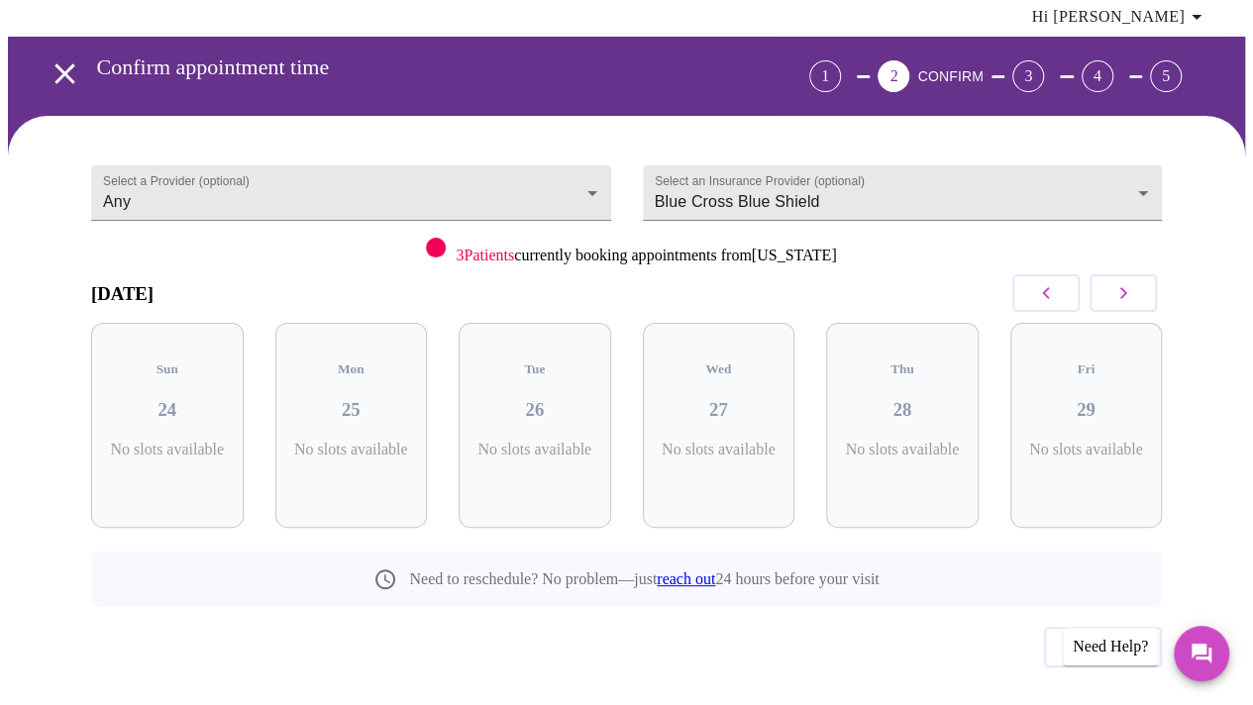
click at [1132, 287] on icon "button" at bounding box center [1123, 293] width 24 height 24
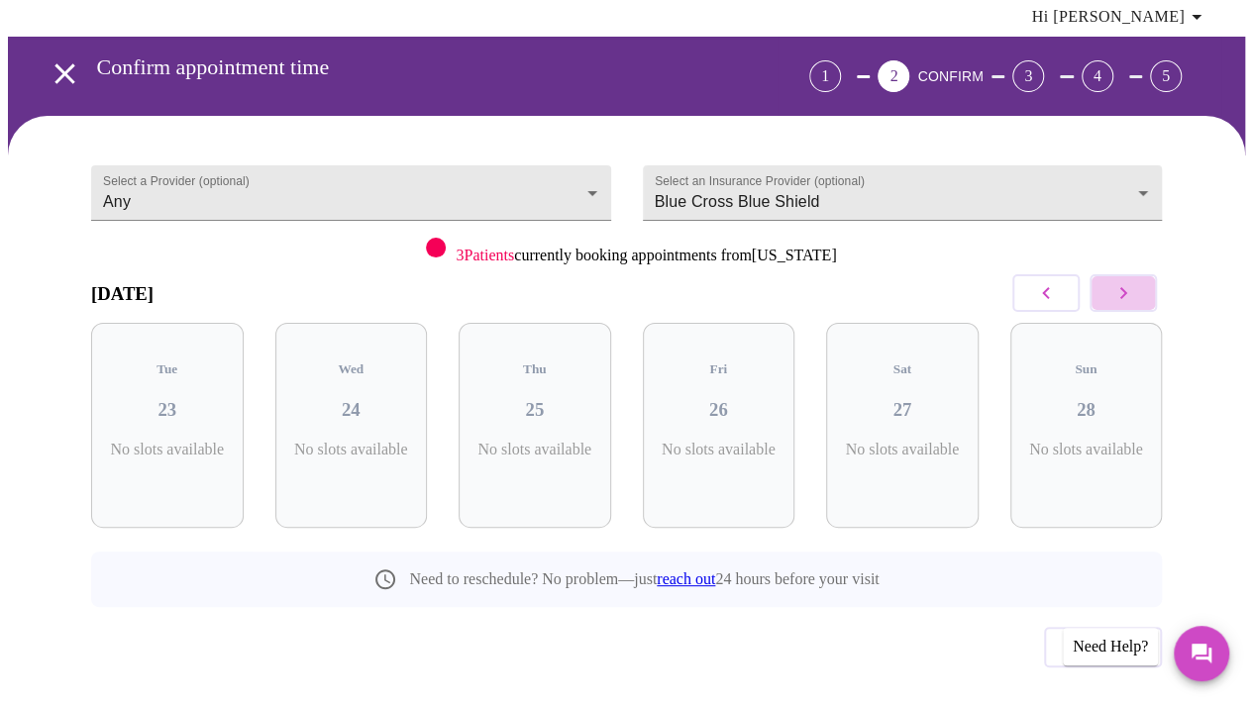
click at [1132, 287] on icon "button" at bounding box center [1123, 293] width 24 height 24
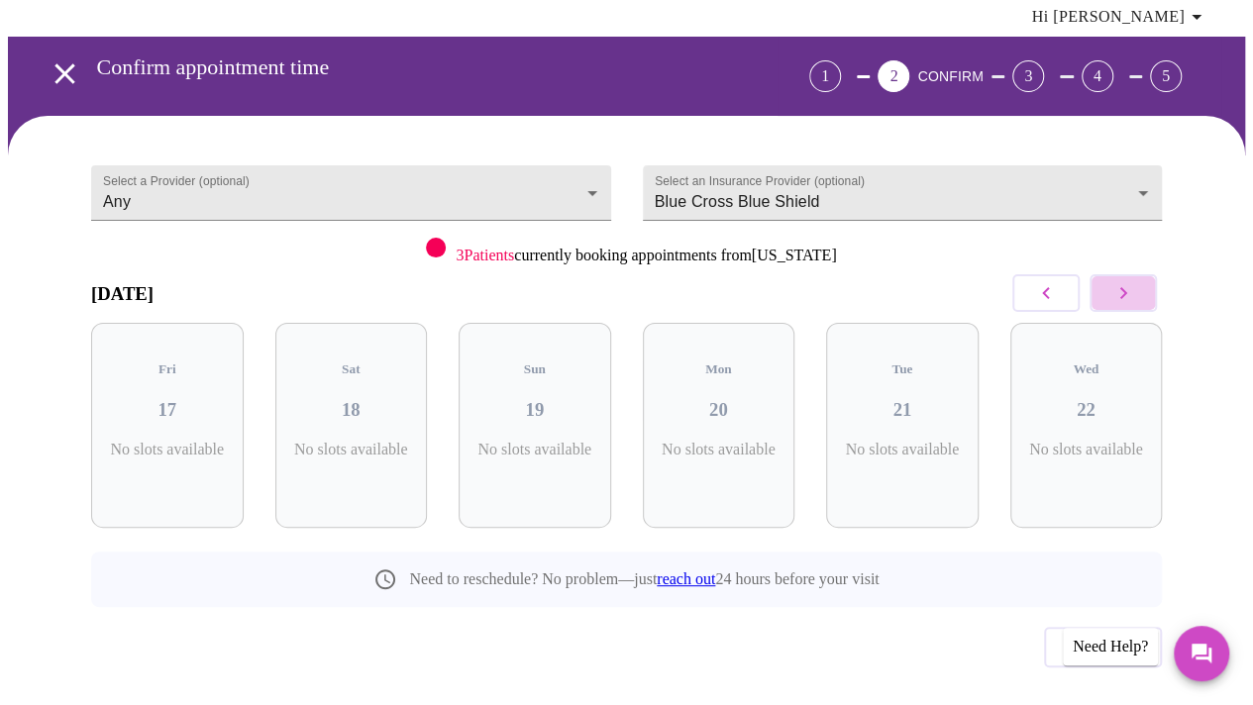
click at [1132, 287] on icon "button" at bounding box center [1123, 293] width 24 height 24
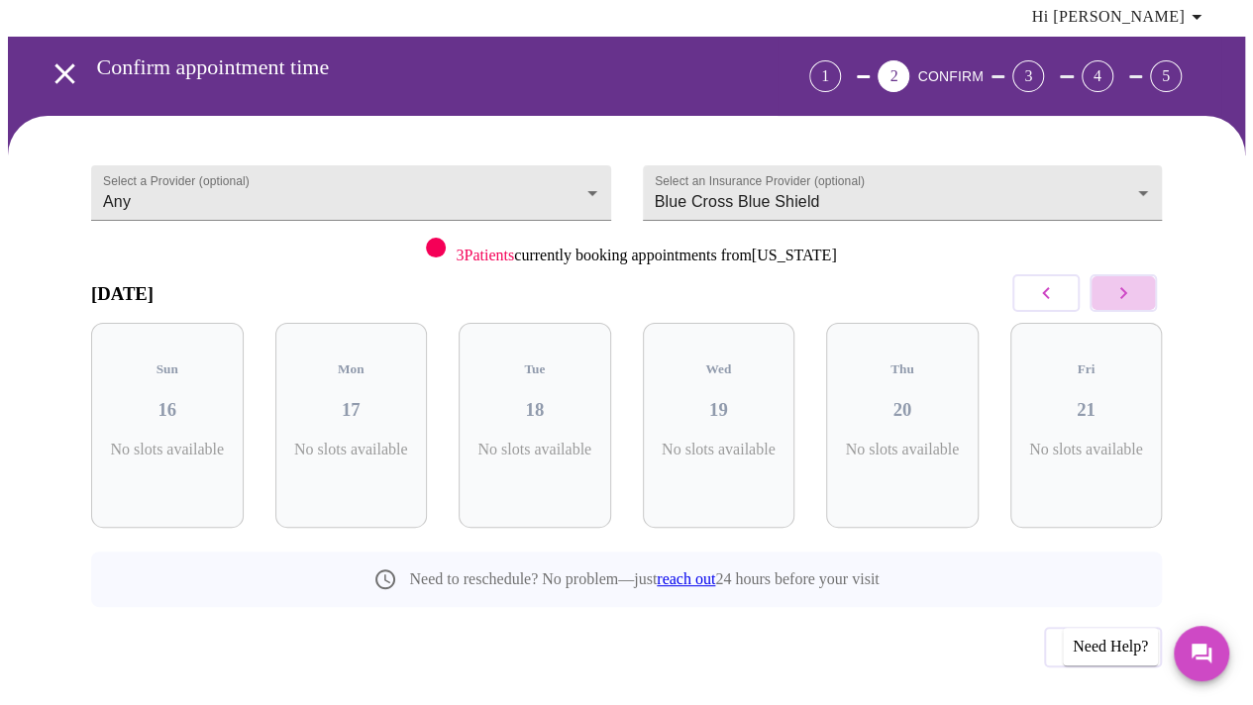
click at [1132, 287] on icon "button" at bounding box center [1123, 293] width 24 height 24
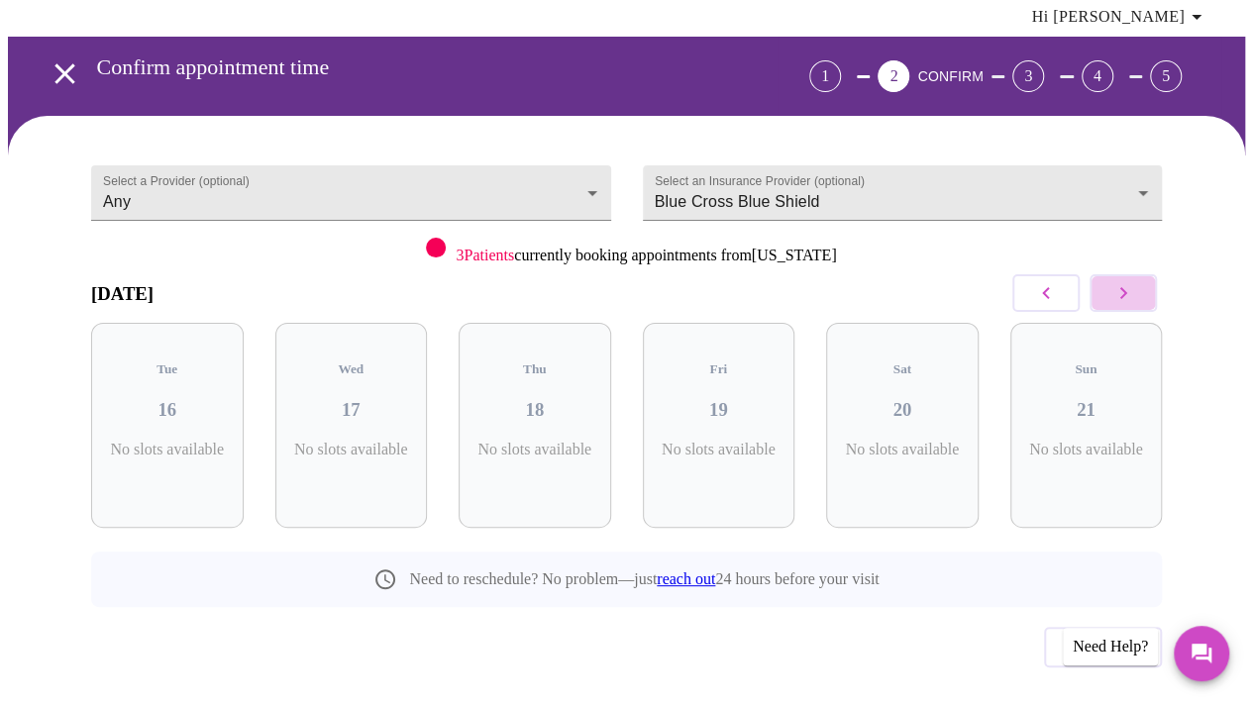
click at [1132, 287] on icon "button" at bounding box center [1123, 293] width 24 height 24
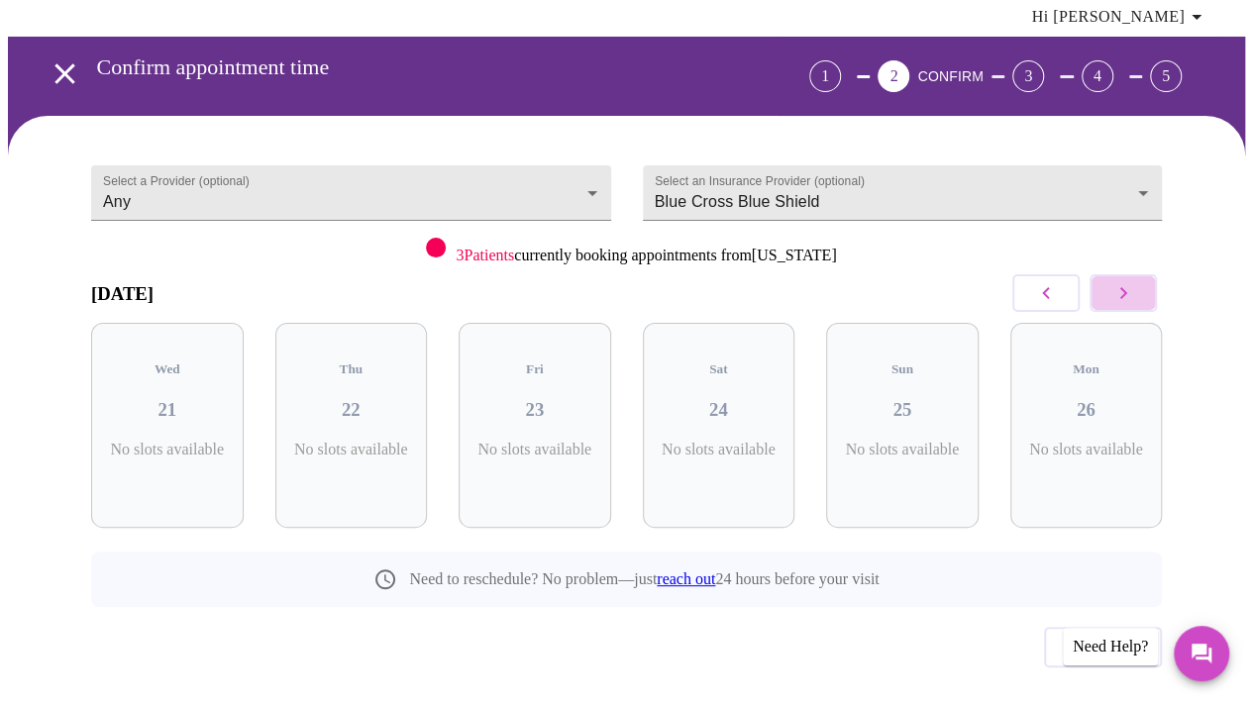
click at [1132, 287] on icon "button" at bounding box center [1123, 293] width 24 height 24
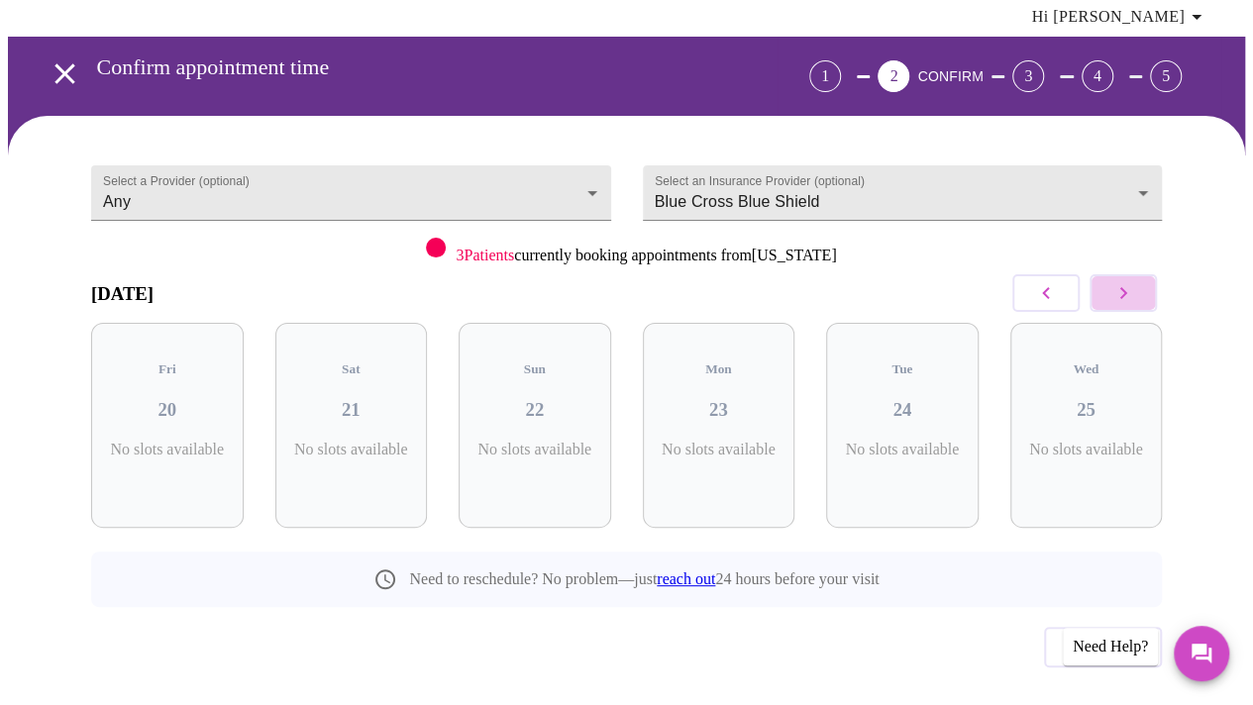
click at [1132, 287] on icon "button" at bounding box center [1123, 293] width 24 height 24
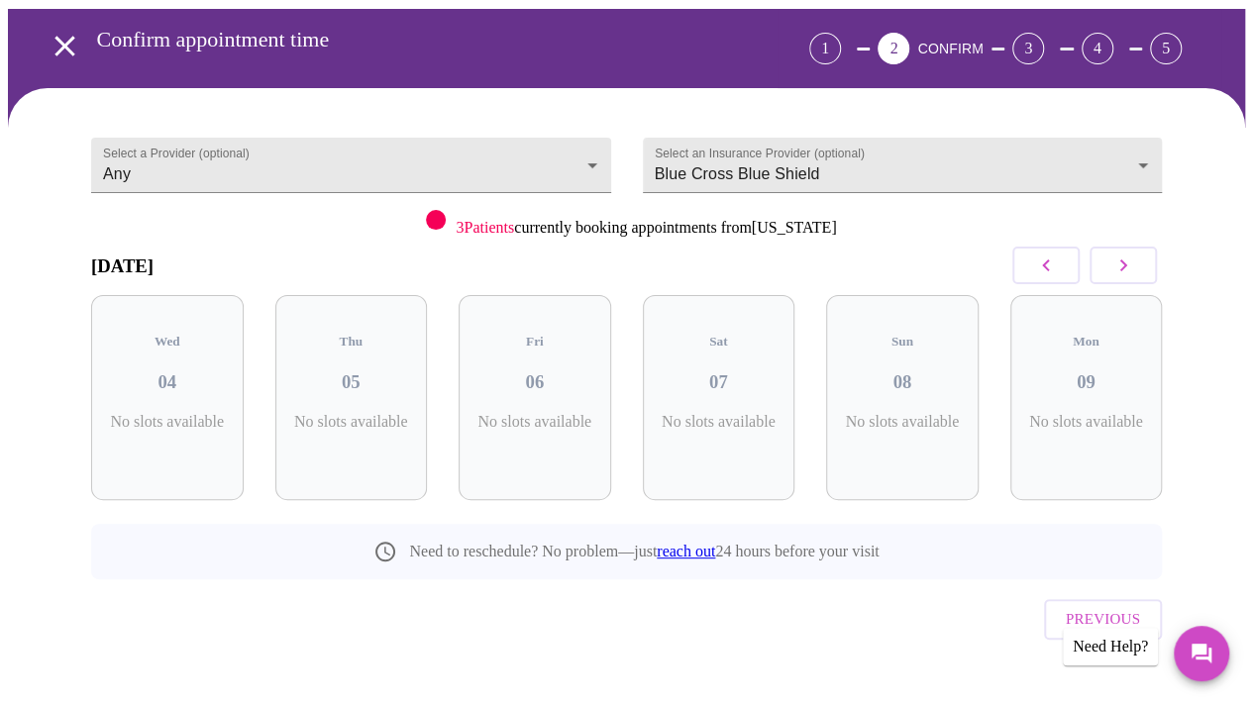
scroll to position [0, 0]
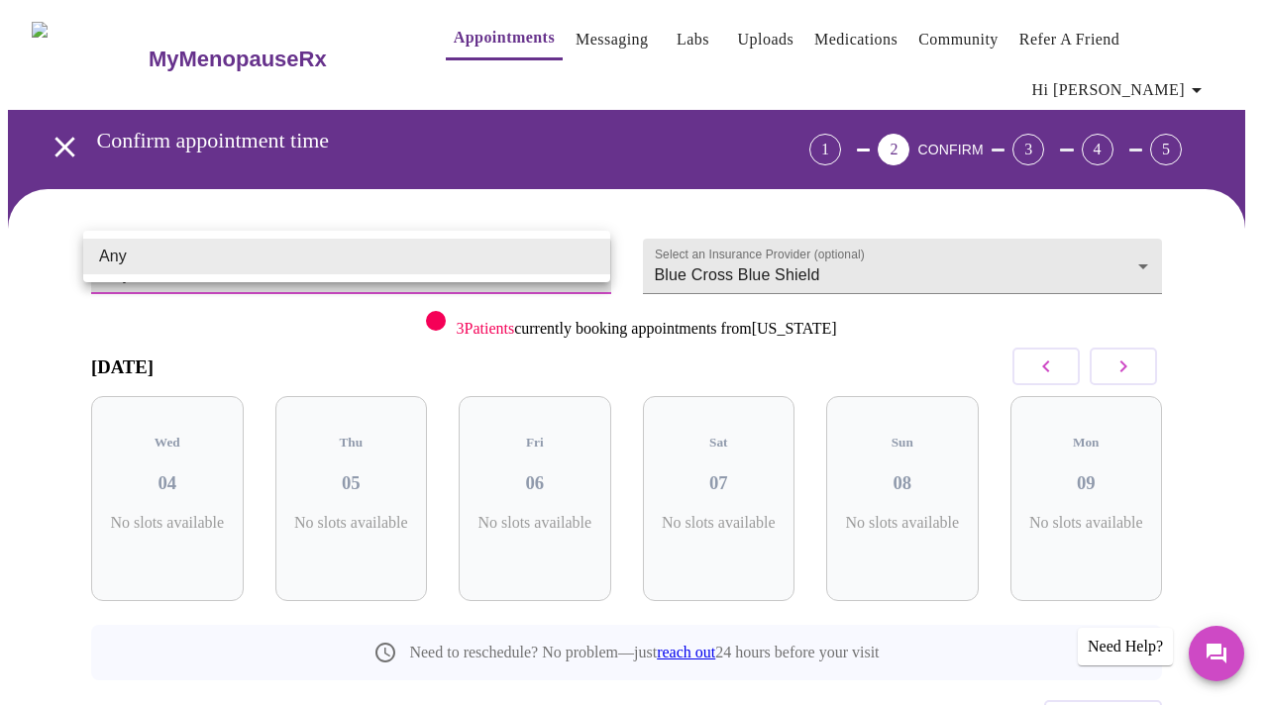
click at [598, 253] on body "MyMenopauseRx Appointments Messaging Labs Uploads Medications Community Refer a…" at bounding box center [634, 424] width 1252 height 832
drag, startPoint x: 614, startPoint y: 306, endPoint x: 437, endPoint y: 327, distance: 178.5
click at [437, 327] on div at bounding box center [634, 352] width 1268 height 705
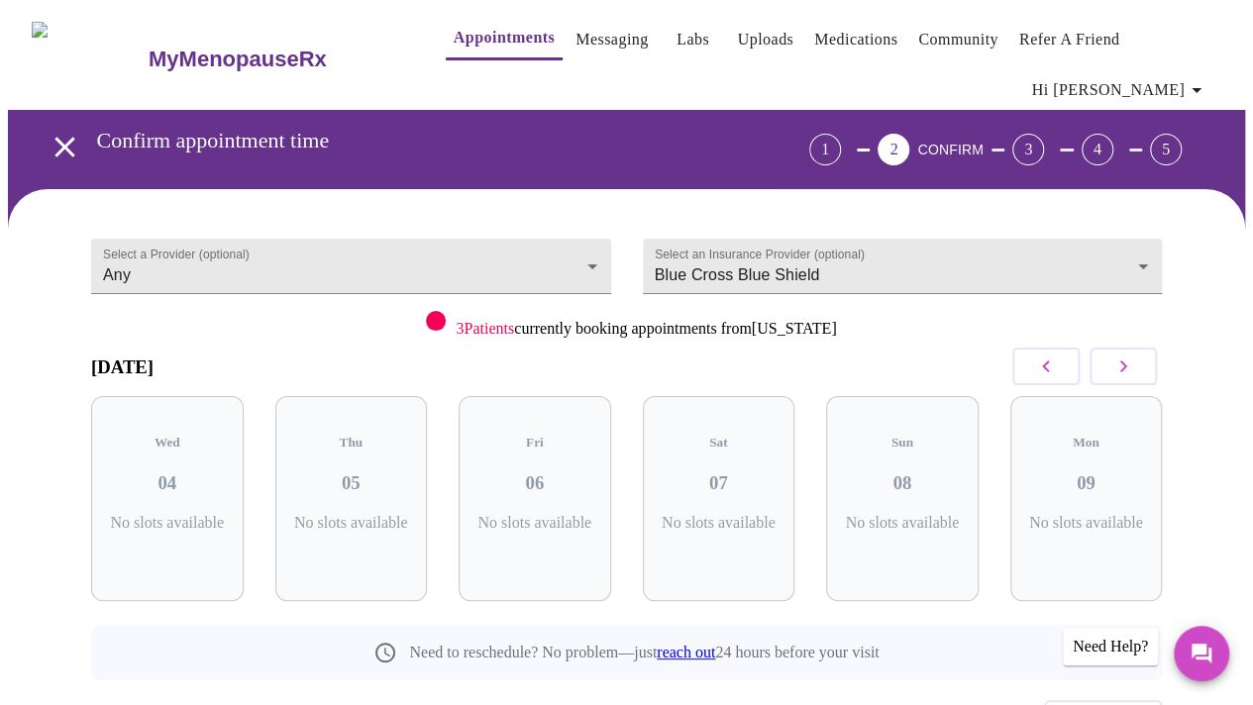
click at [1135, 358] on icon "button" at bounding box center [1123, 367] width 24 height 24
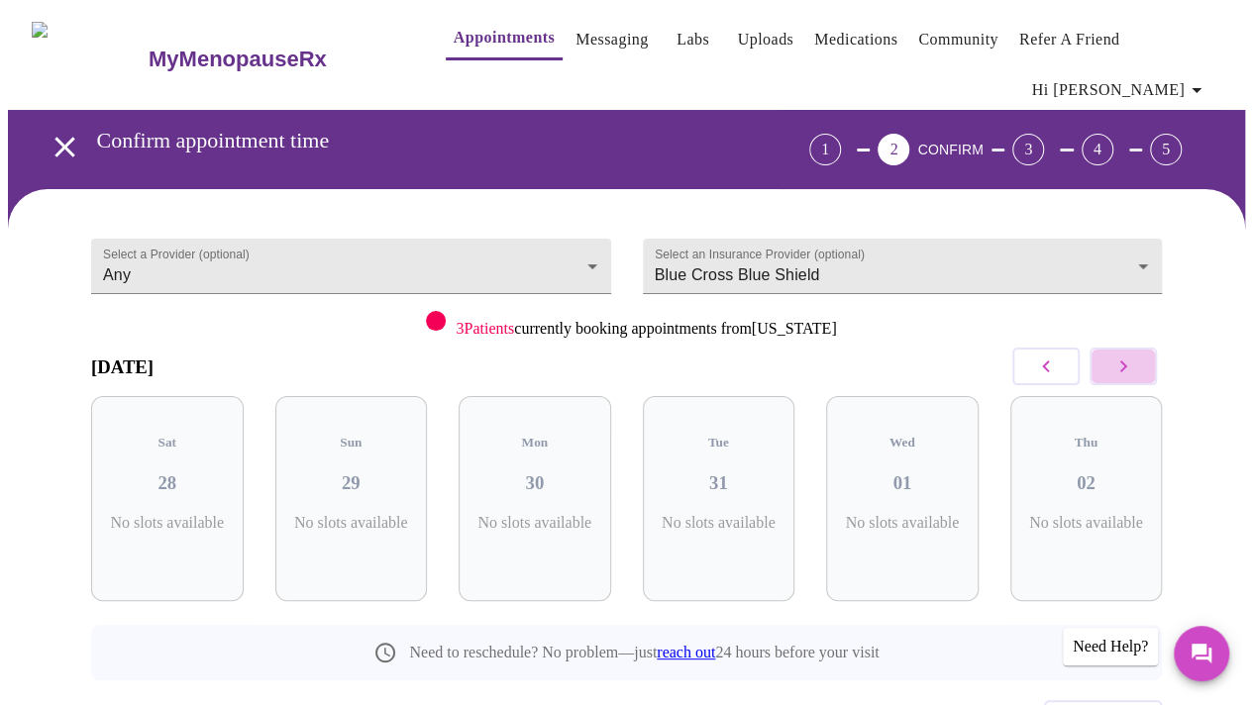
click at [1135, 358] on icon "button" at bounding box center [1123, 367] width 24 height 24
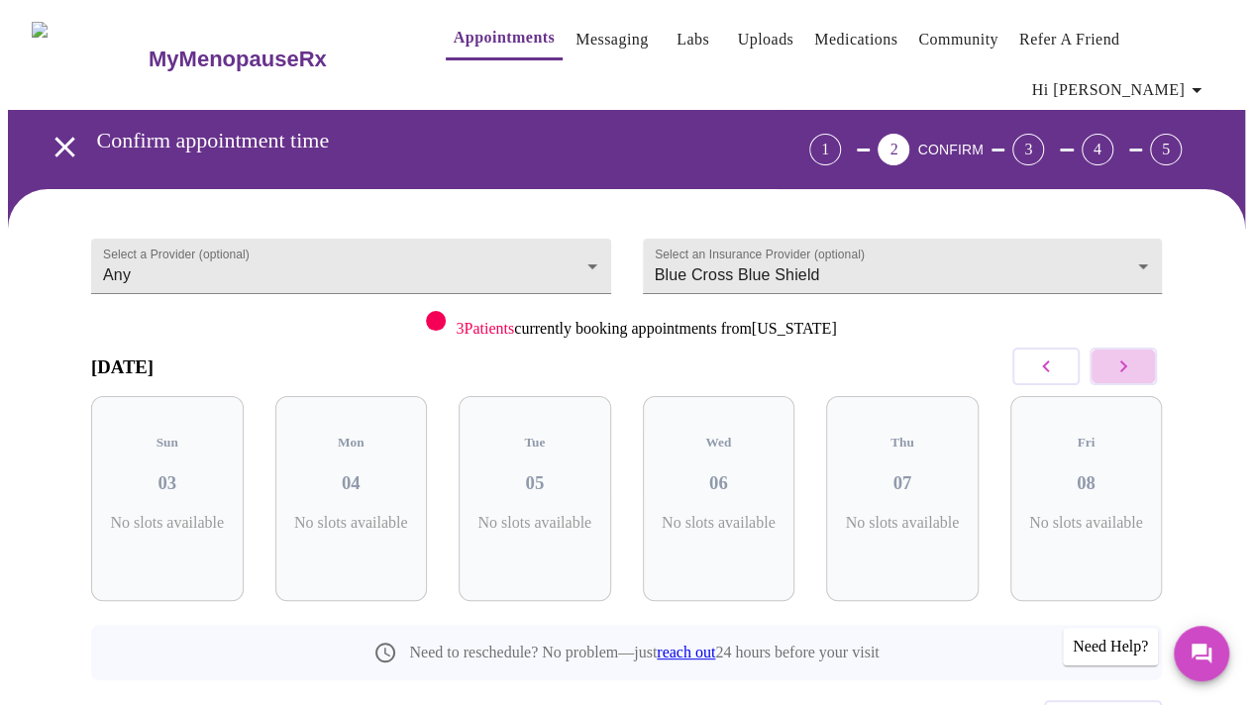
click at [1135, 358] on icon "button" at bounding box center [1123, 367] width 24 height 24
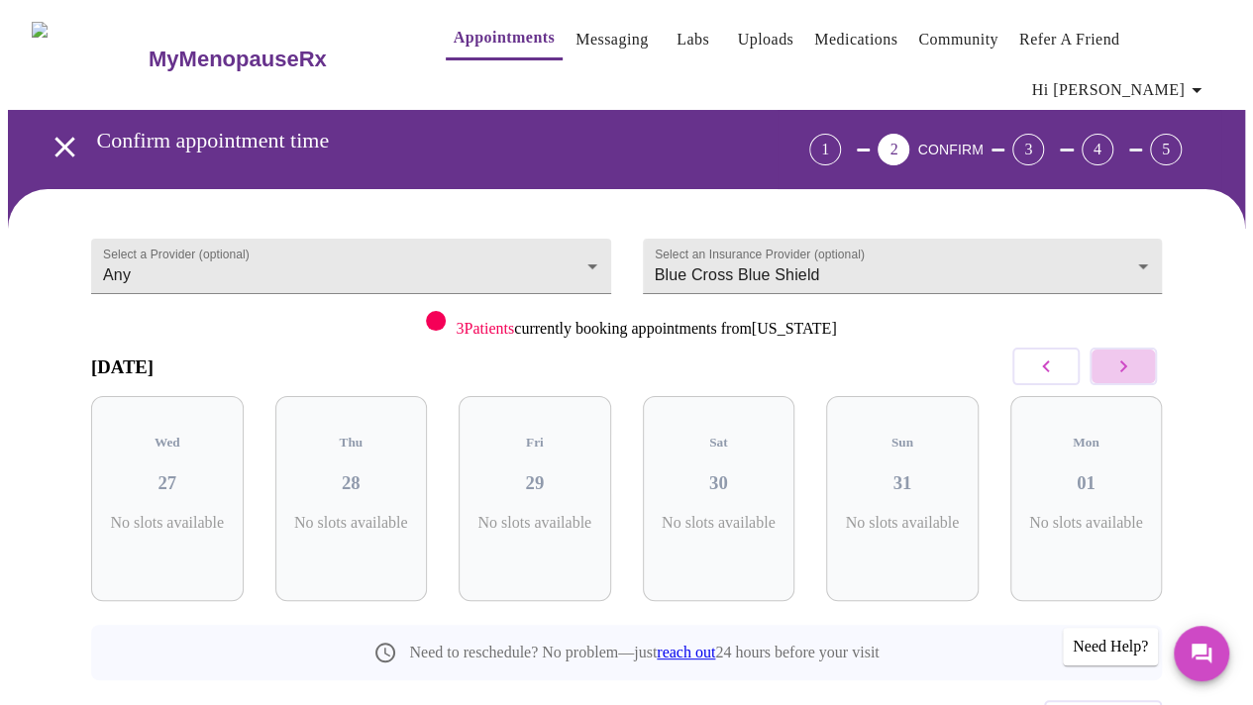
click at [1135, 358] on icon "button" at bounding box center [1123, 367] width 24 height 24
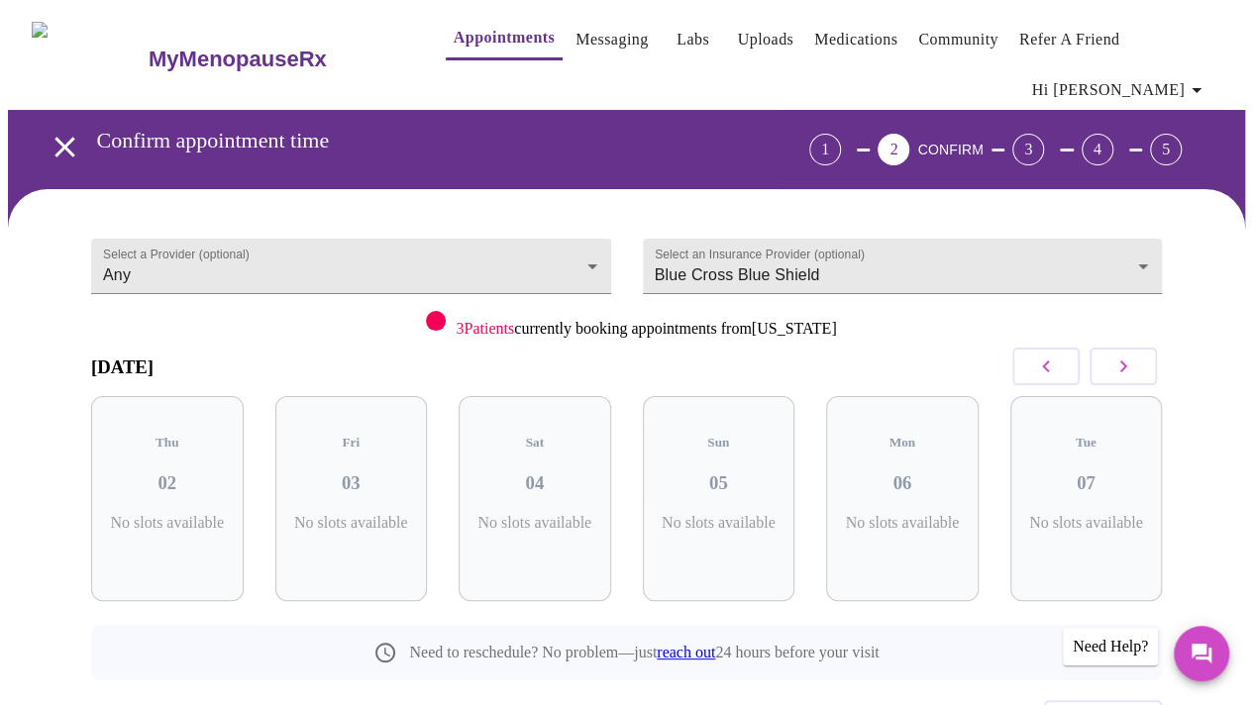
click at [1135, 358] on icon "button" at bounding box center [1123, 367] width 24 height 24
click at [1036, 362] on button "button" at bounding box center [1045, 367] width 67 height 38
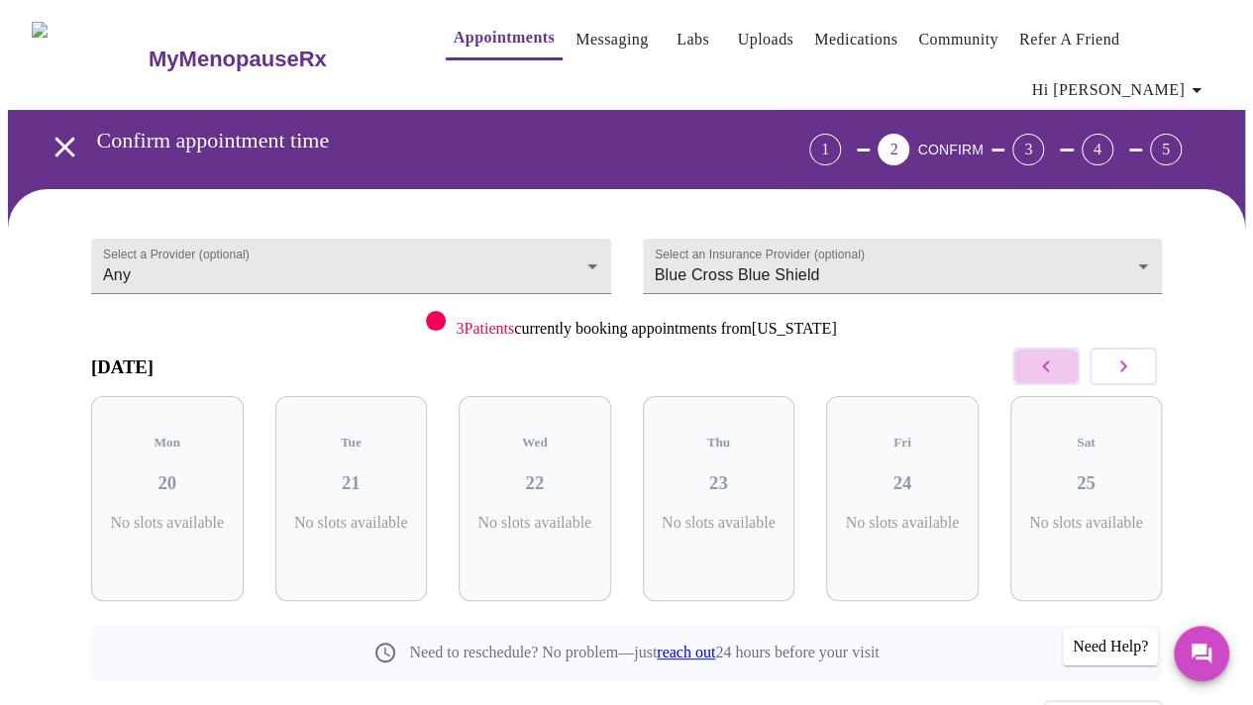
click at [1036, 362] on button "button" at bounding box center [1045, 367] width 67 height 38
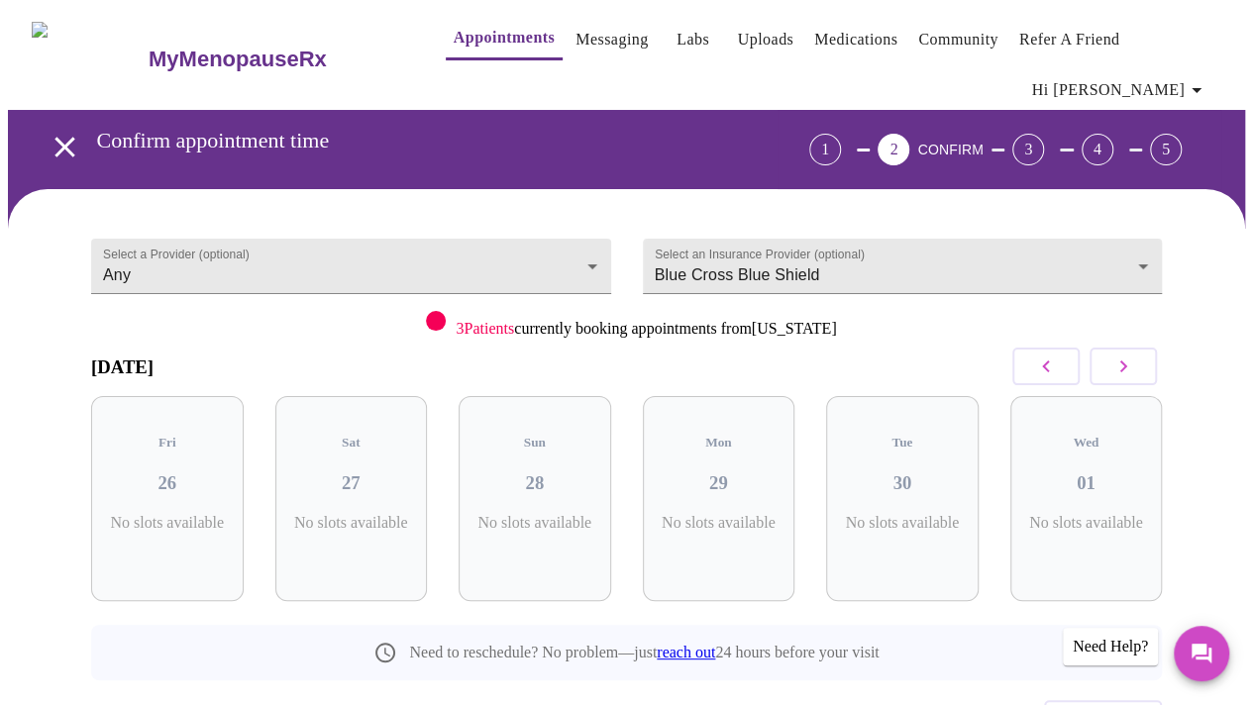
click at [1036, 362] on button "button" at bounding box center [1045, 367] width 67 height 38
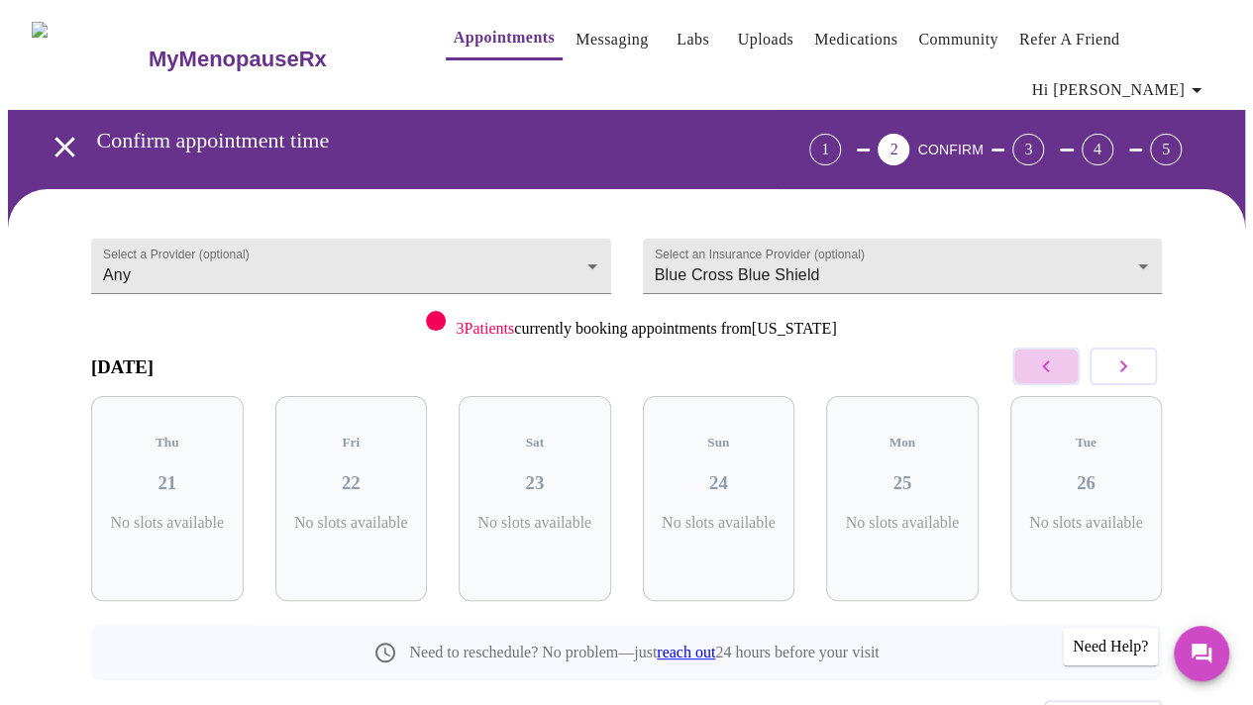
click at [1036, 362] on button "button" at bounding box center [1045, 367] width 67 height 38
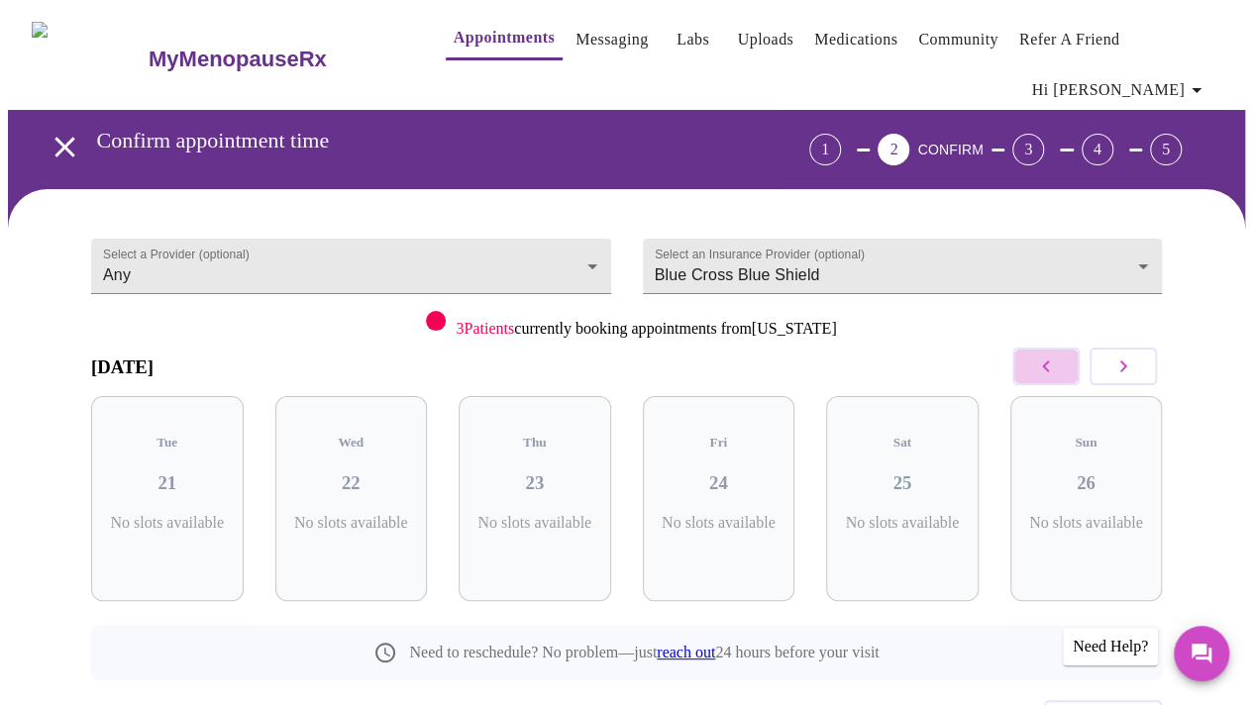
click at [1036, 362] on button "button" at bounding box center [1045, 367] width 67 height 38
click at [81, 257] on div "Select a Provider (optional) Any Any" at bounding box center [351, 281] width 552 height 137
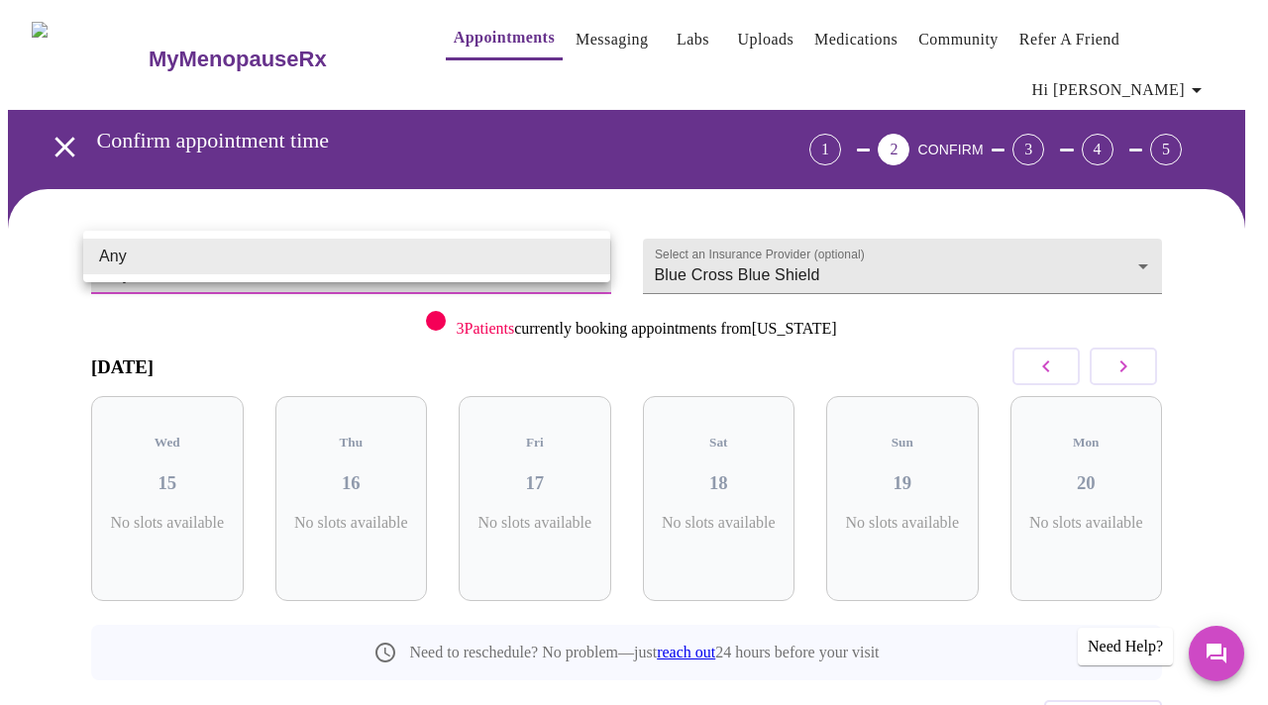
click at [188, 270] on body "MyMenopauseRx Appointments Messaging Labs Uploads Medications Community Refer a…" at bounding box center [634, 424] width 1252 height 832
click at [1114, 649] on div at bounding box center [634, 352] width 1268 height 705
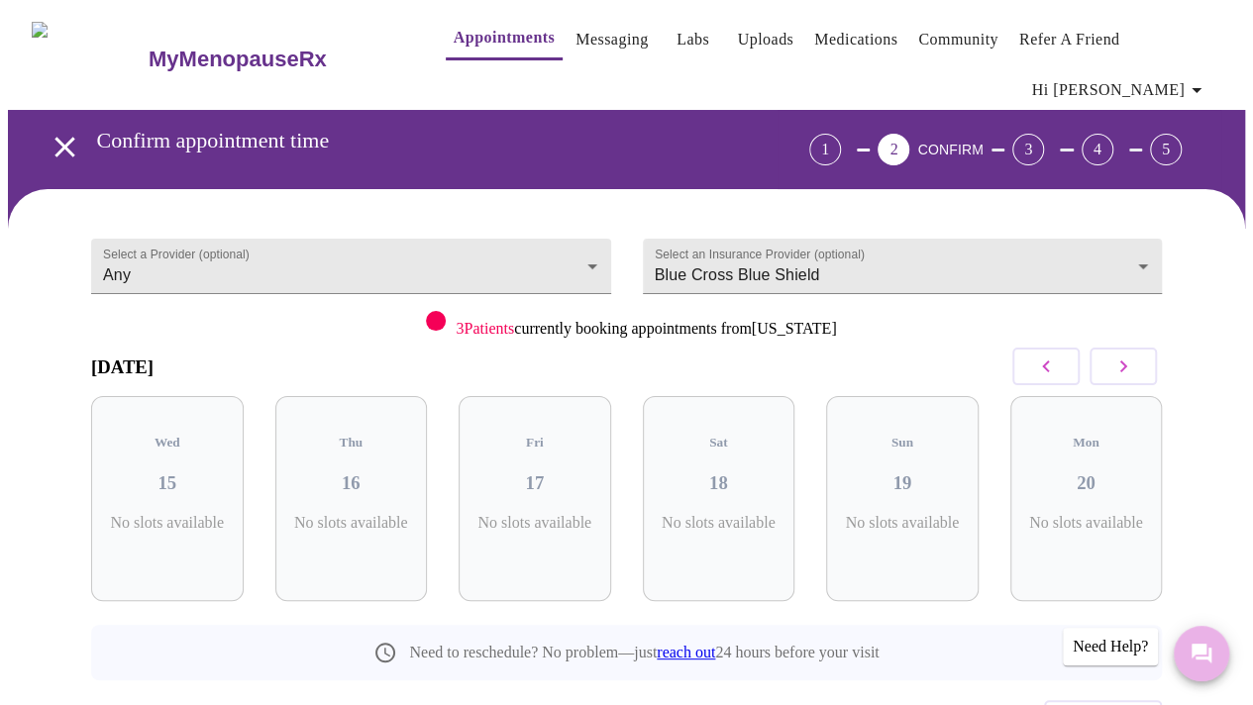
click at [1192, 649] on icon "Messages" at bounding box center [1202, 654] width 20 height 20
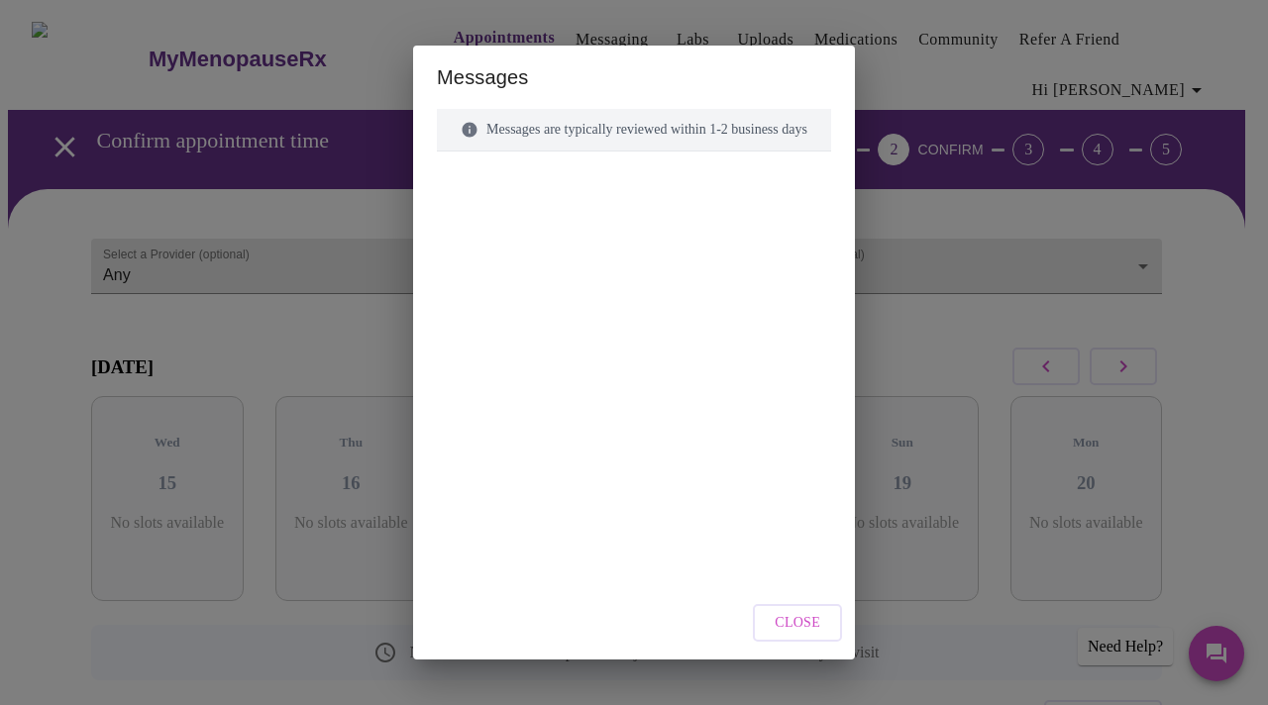
click at [600, 139] on div "Messages are typically reviewed within 1-2 business days" at bounding box center [634, 130] width 394 height 43
click at [810, 616] on span "Close" at bounding box center [798, 623] width 46 height 25
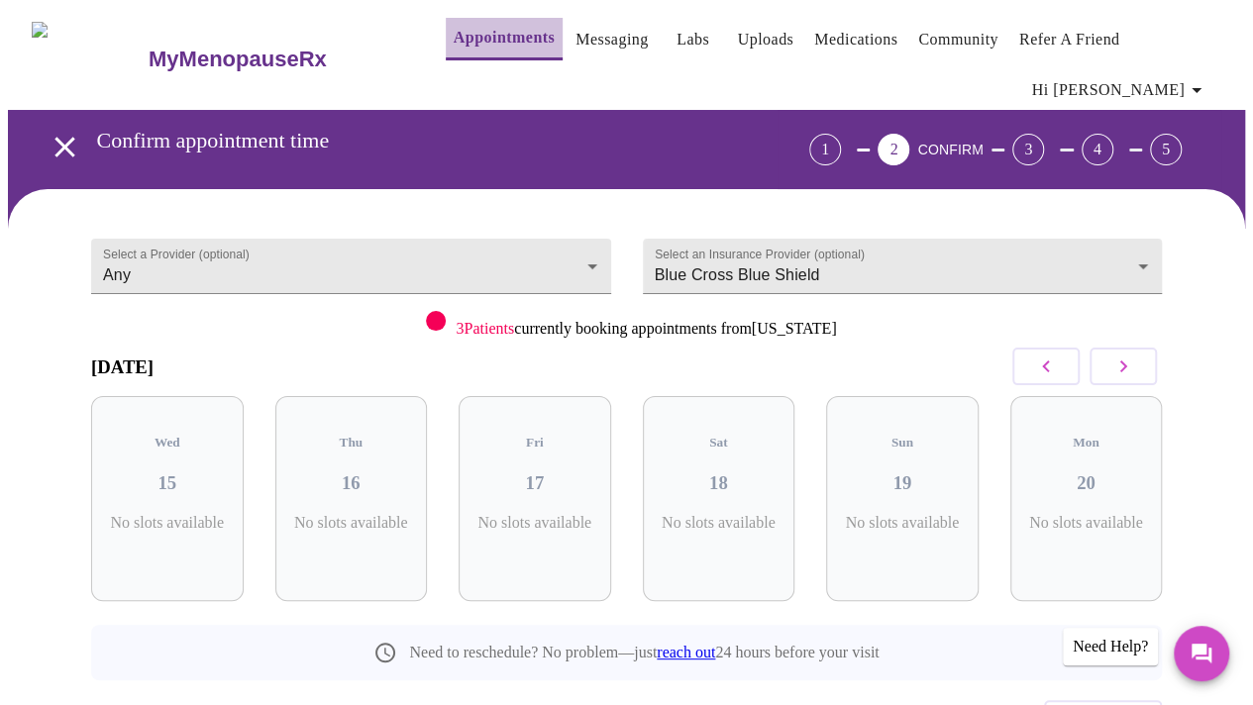
click at [475, 45] on button "Appointments" at bounding box center [504, 39] width 117 height 43
click at [909, 142] on div "2" at bounding box center [894, 150] width 32 height 32
click at [1041, 134] on div "3" at bounding box center [1031, 150] width 55 height 32
click at [841, 144] on div "1" at bounding box center [825, 150] width 32 height 32
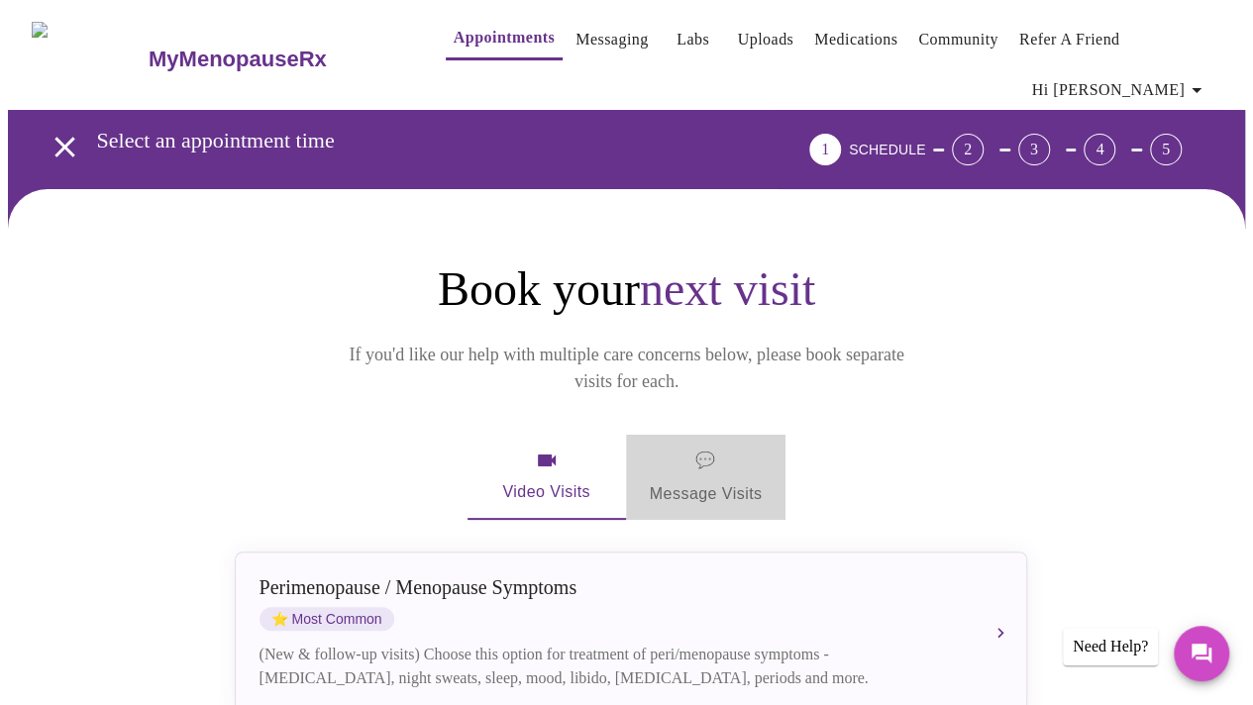
click at [720, 447] on span "💬 Message Visits" at bounding box center [706, 477] width 113 height 61
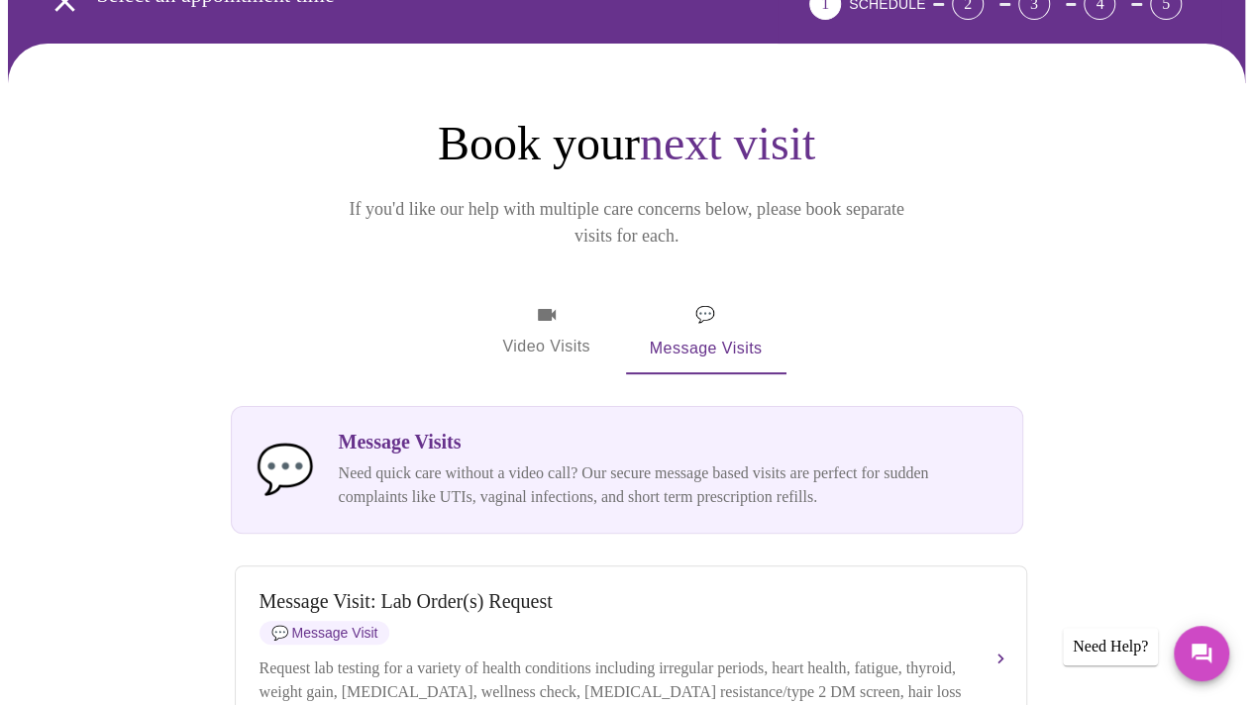
scroll to position [147, 0]
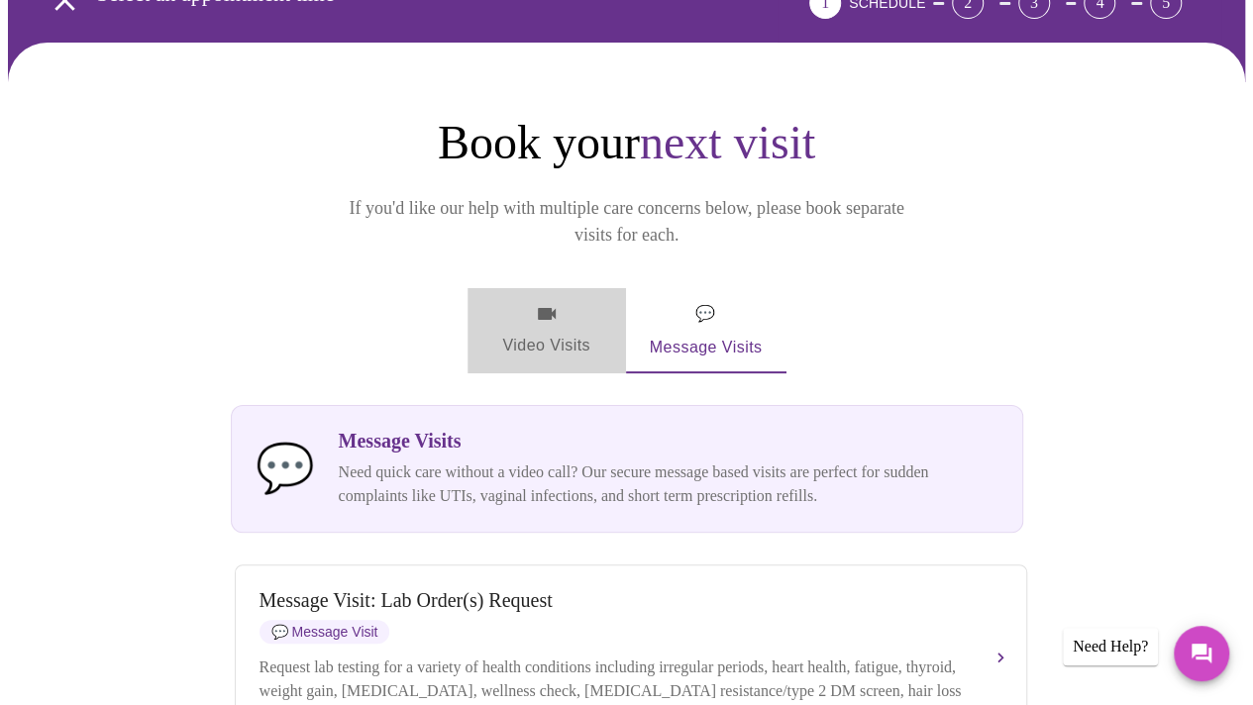
click at [550, 302] on icon "button" at bounding box center [547, 314] width 24 height 24
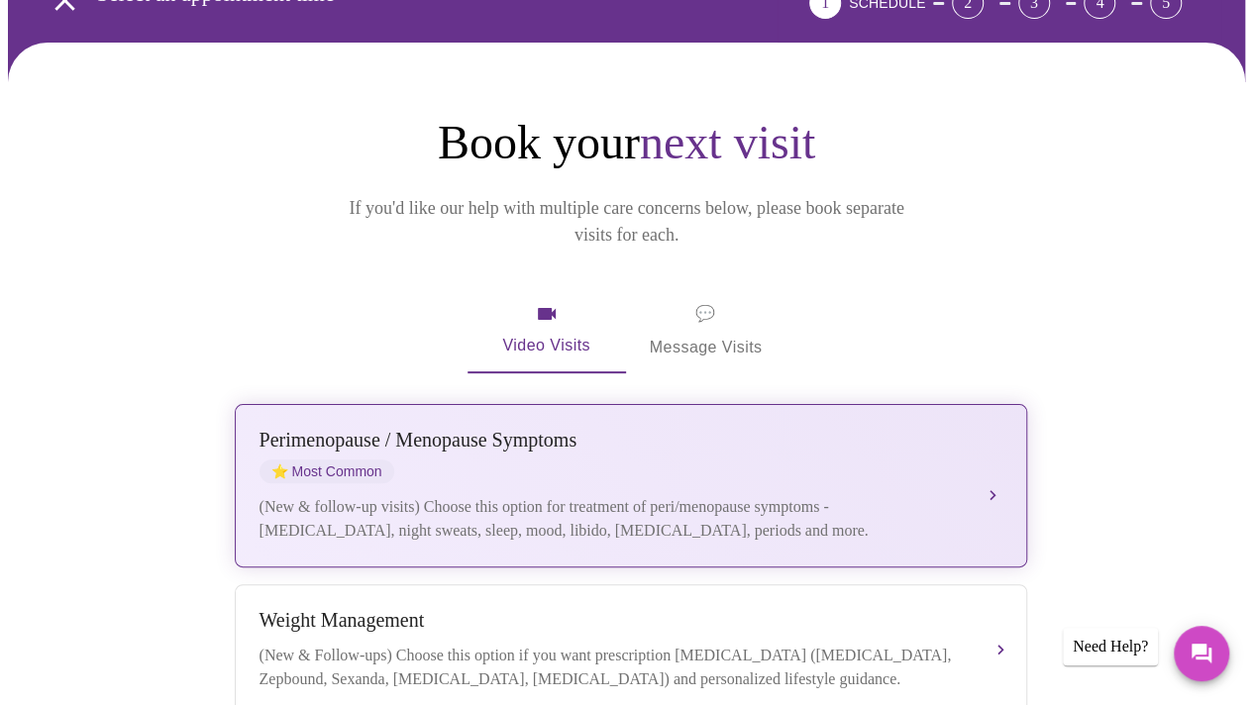
click at [652, 456] on div "[MEDICAL_DATA] / Menopause Symptoms ⭐ Most Common (New & follow-up visits) Choo…" at bounding box center [630, 486] width 743 height 114
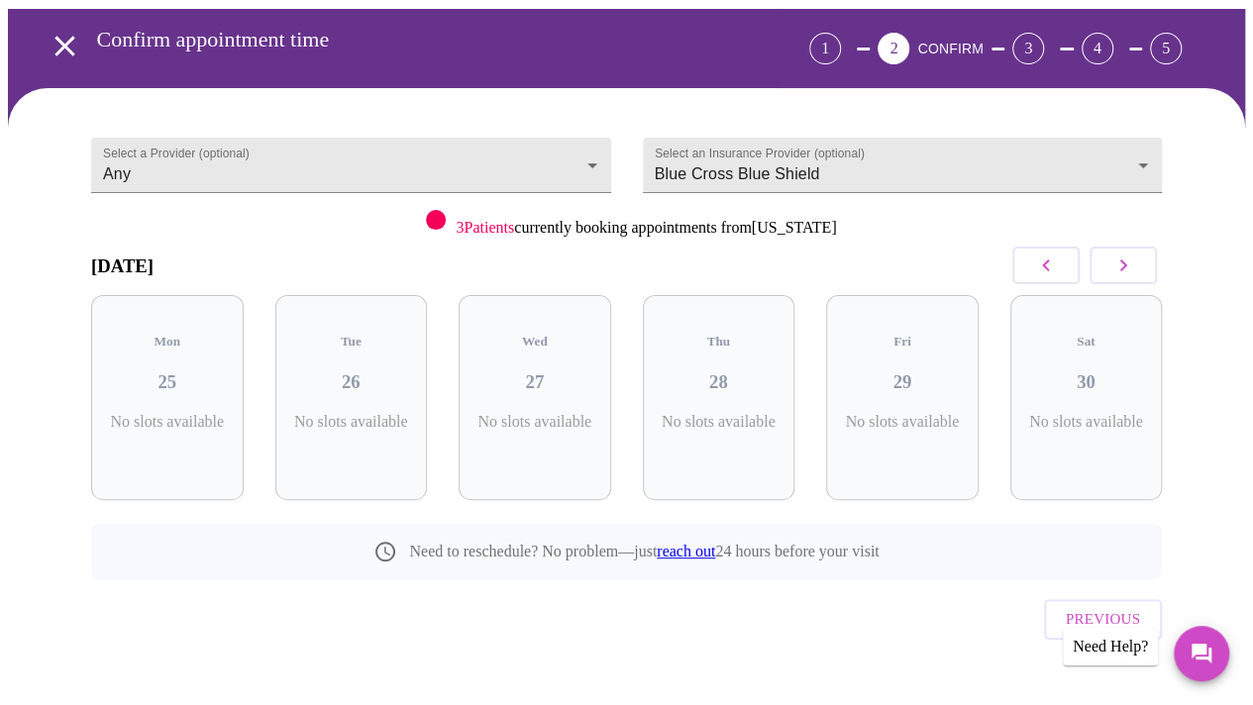
click at [456, 233] on span "3 Patients" at bounding box center [485, 227] width 58 height 17
